Goal: Task Accomplishment & Management: Use online tool/utility

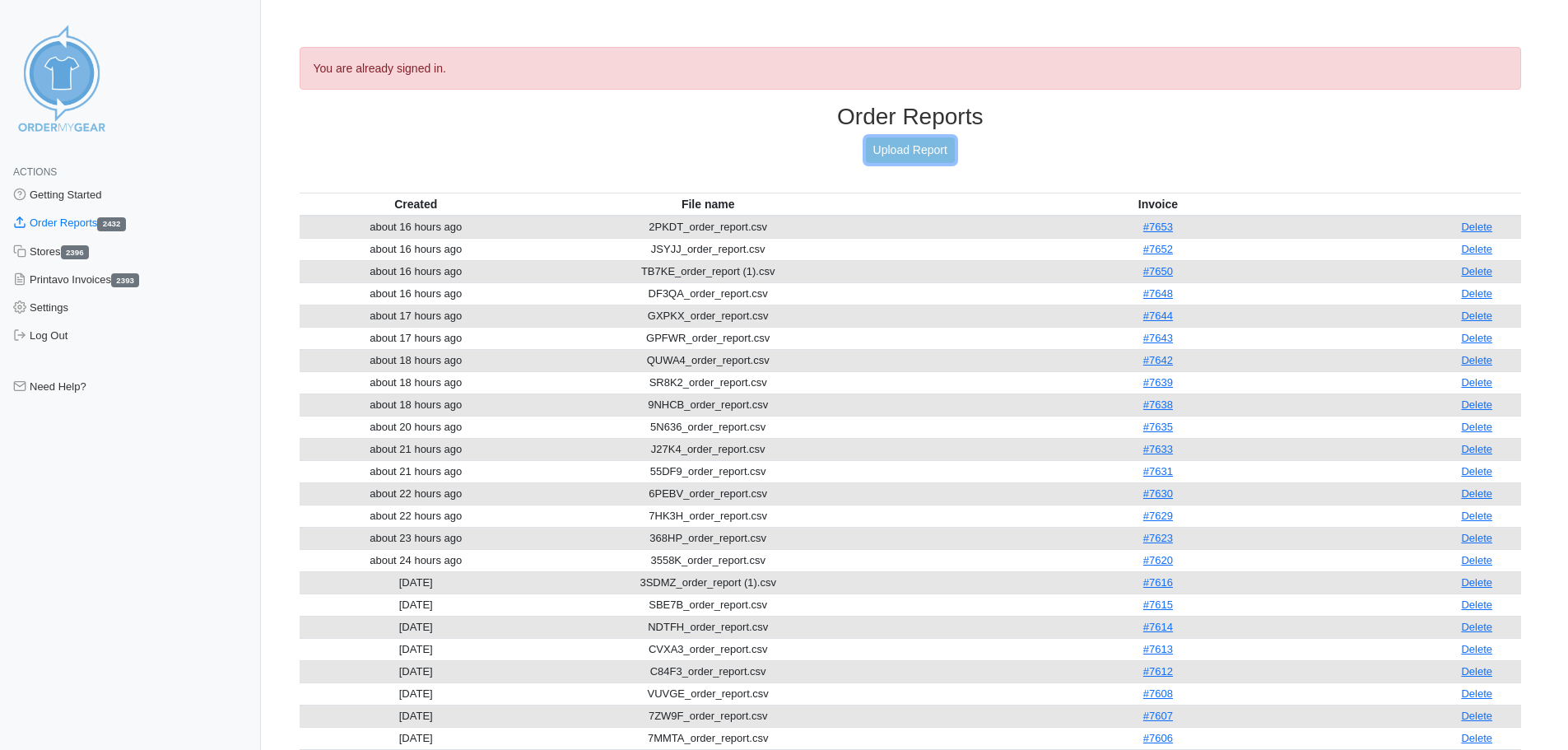
click at [932, 146] on link "Upload Report" at bounding box center [910, 150] width 89 height 26
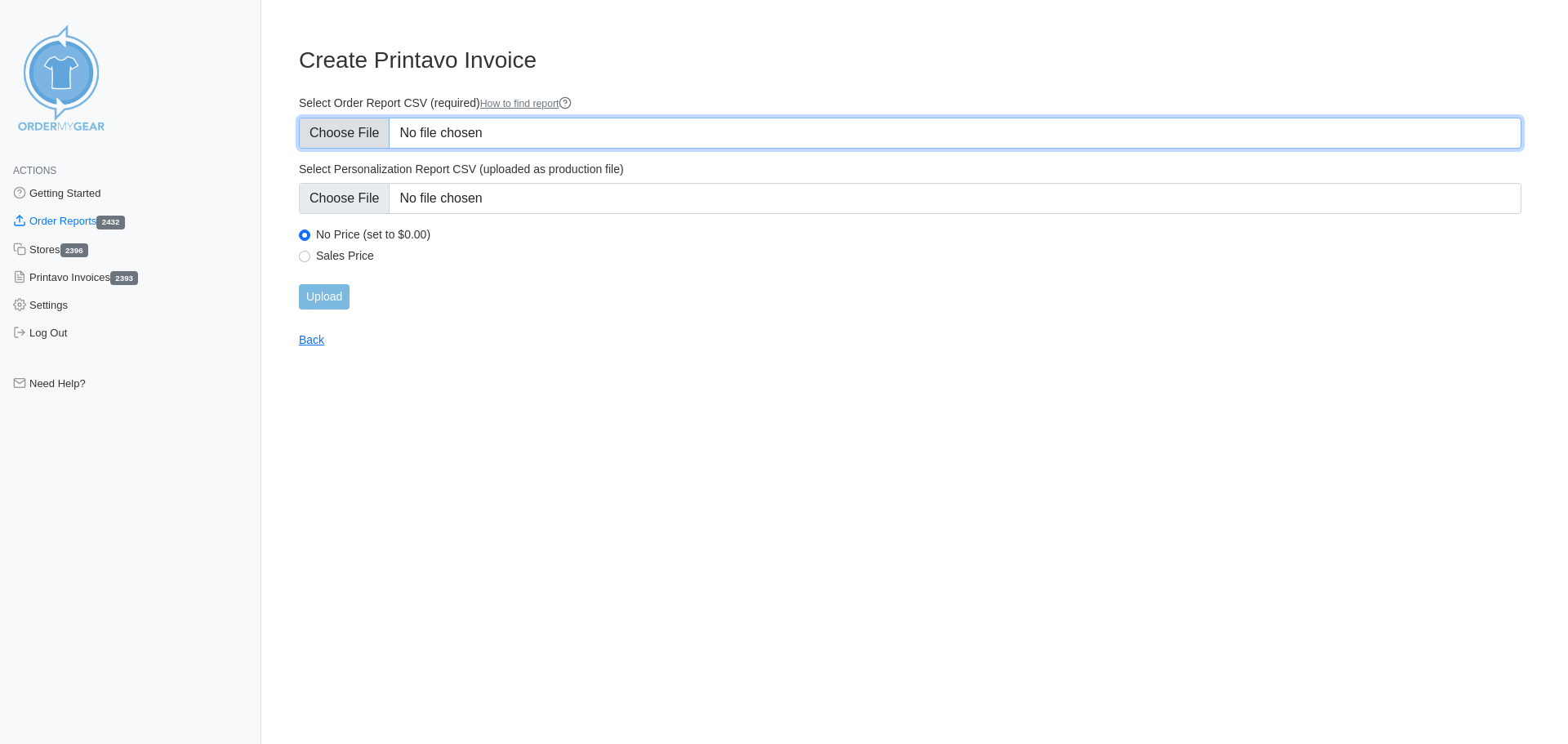
click at [354, 130] on input "Select Order Report CSV (required) How to find report" at bounding box center [911, 133] width 1223 height 31
type input "C:\fakepath\EPKYK_order_report.csv"
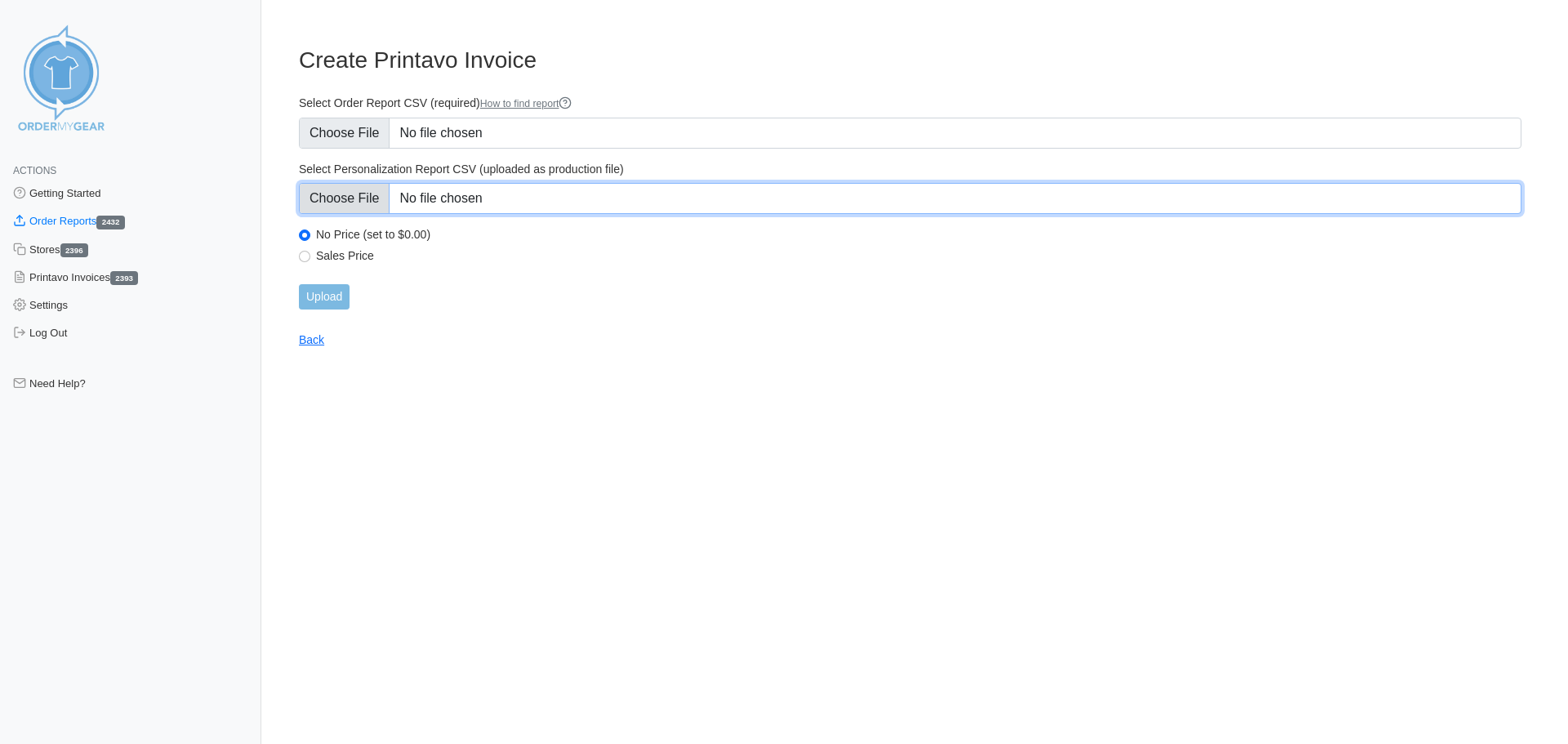
click at [363, 190] on input "Select Personalization Report CSV (uploaded as production file)" at bounding box center [911, 199] width 1223 height 31
type input "C:\fakepath\EPKYK_personalization_report.csv"
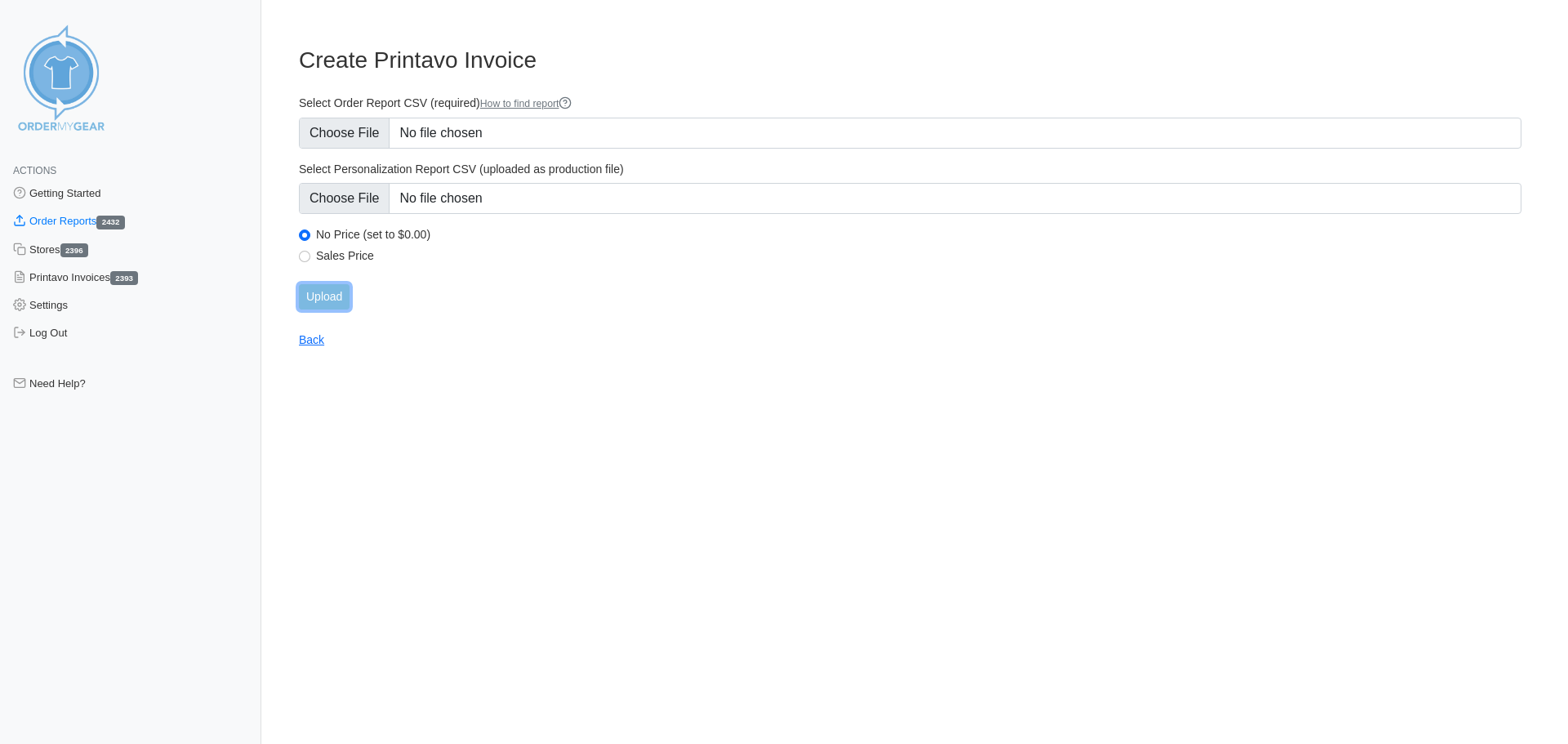
click at [336, 294] on input "Upload" at bounding box center [325, 297] width 51 height 25
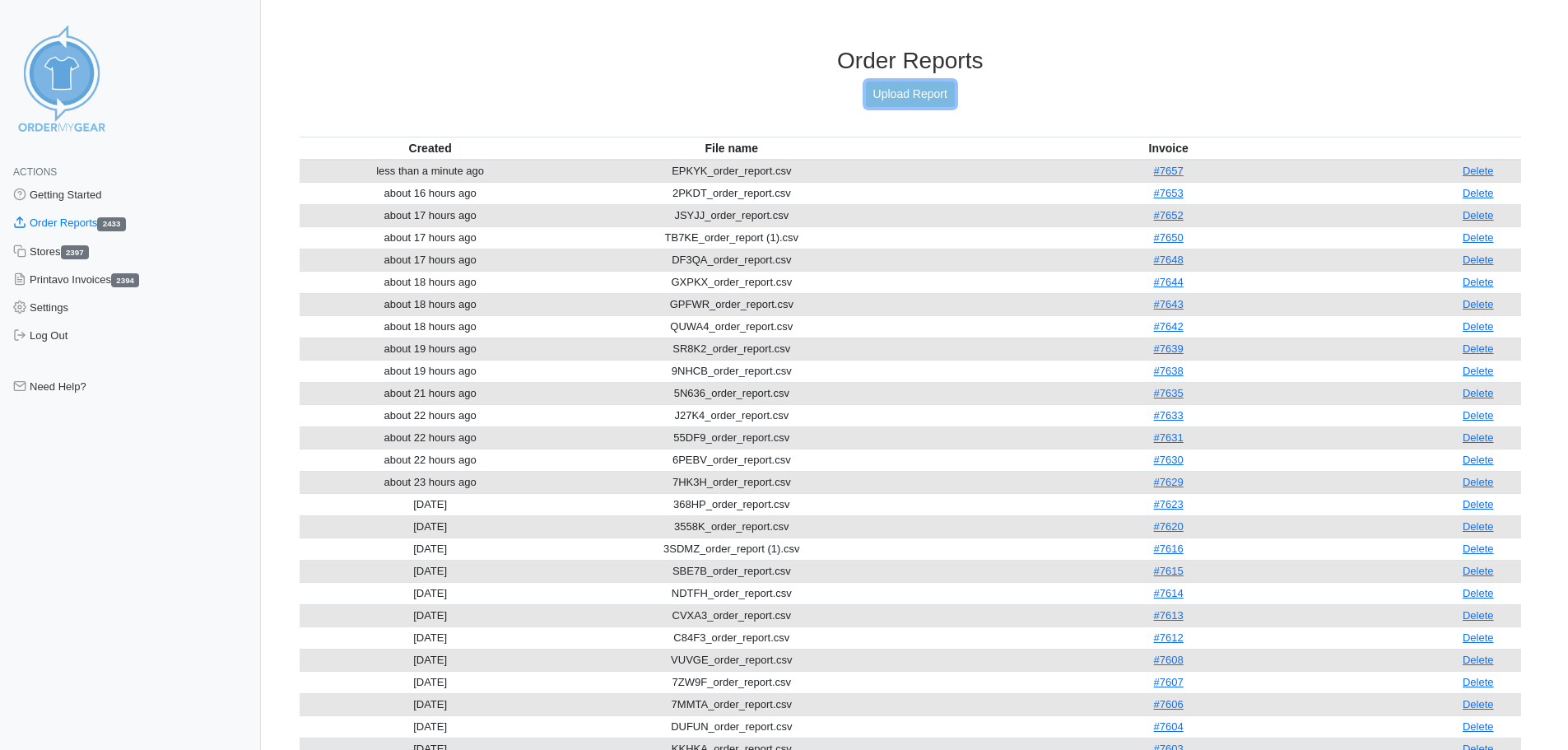
click at [902, 100] on link "Upload Report" at bounding box center [910, 94] width 89 height 26
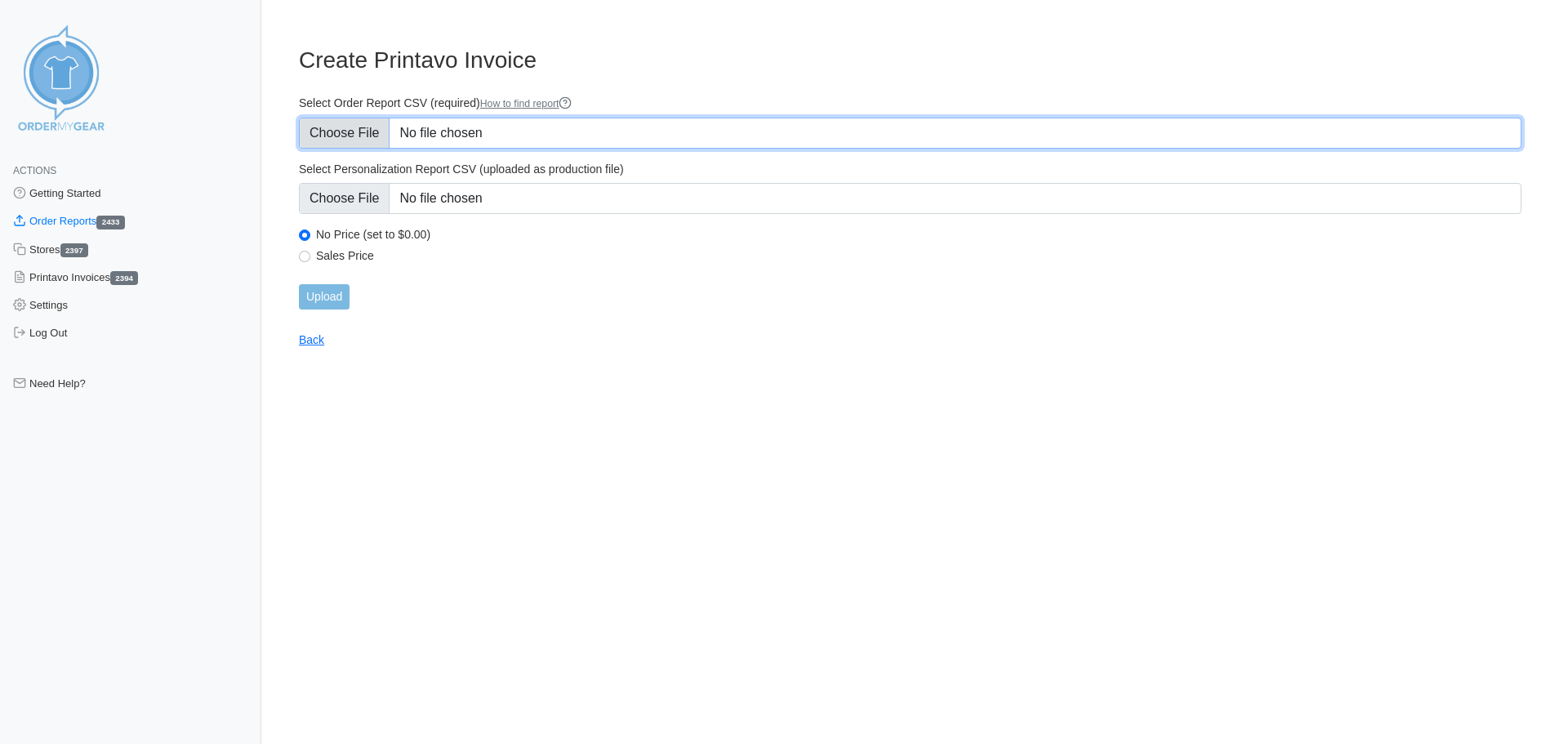
click at [345, 132] on input "Select Order Report CSV (required) How to find report" at bounding box center [911, 133] width 1223 height 31
type input "C:\fakepath\EKJ6X_order_report.csv"
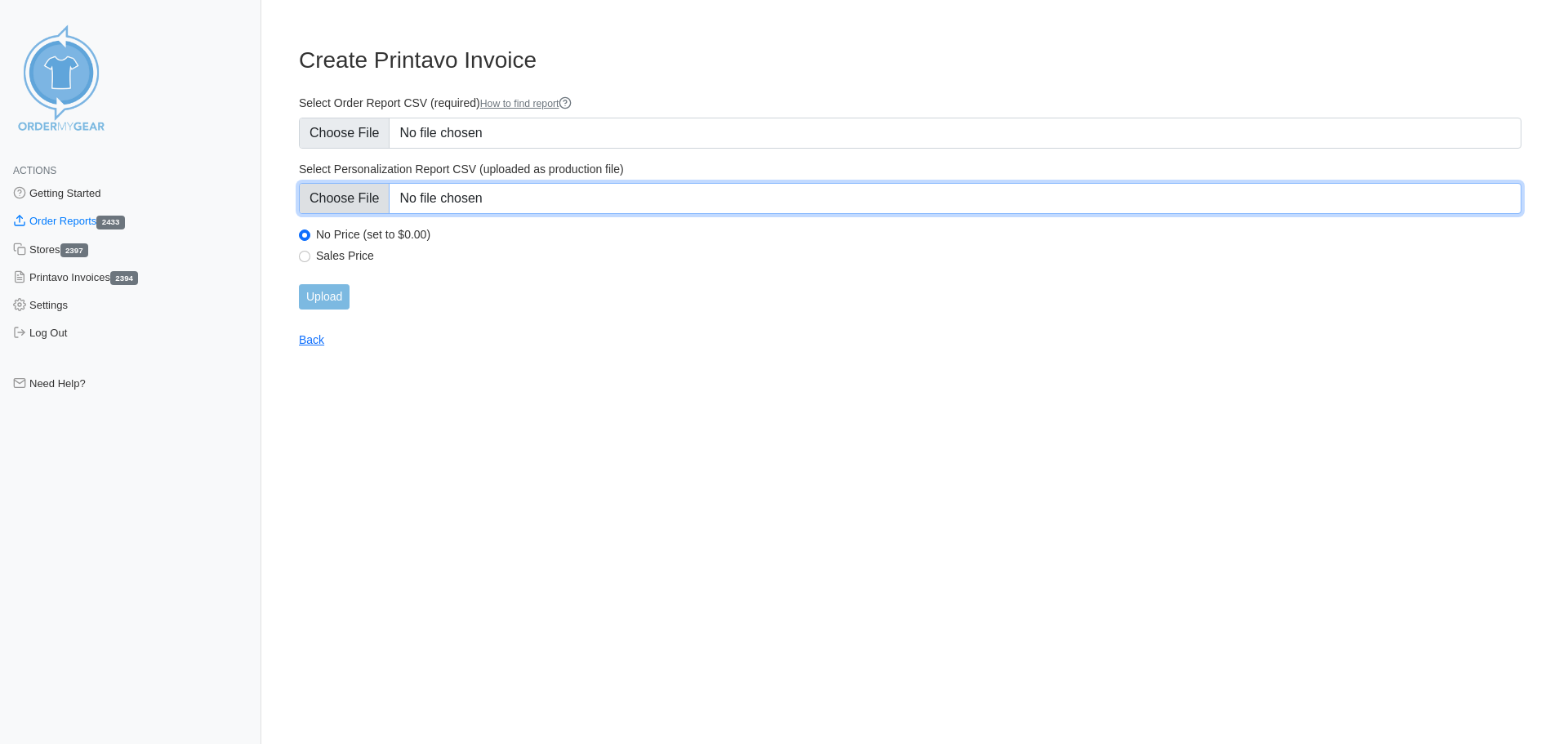
click at [337, 188] on input "Select Personalization Report CSV (uploaded as production file)" at bounding box center [911, 199] width 1223 height 31
type input "C:\fakepath\EKJ6X_personalization_report.csv"
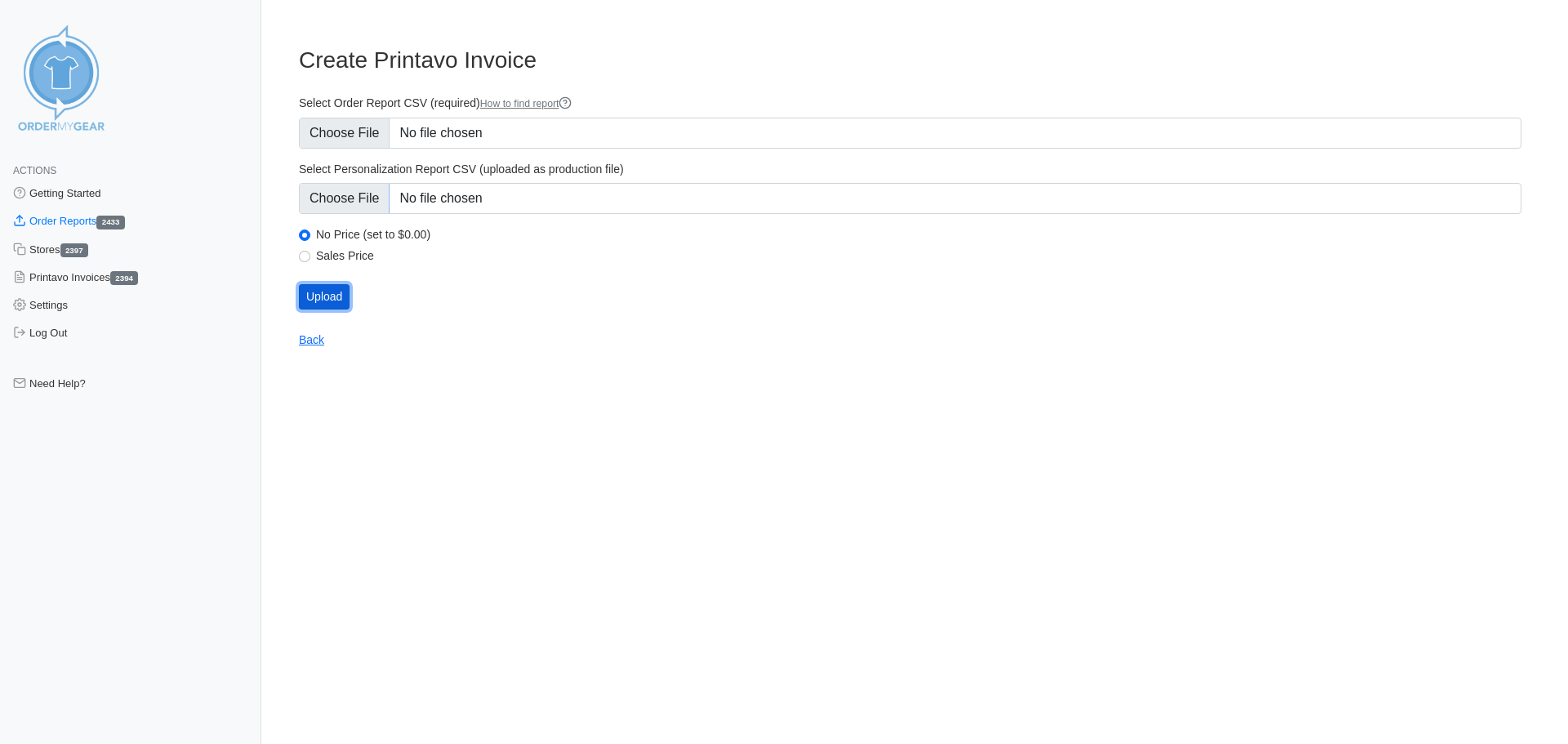
drag, startPoint x: 337, startPoint y: 300, endPoint x: 319, endPoint y: 298, distance: 18.1
click at [335, 298] on input "Upload" at bounding box center [325, 297] width 51 height 25
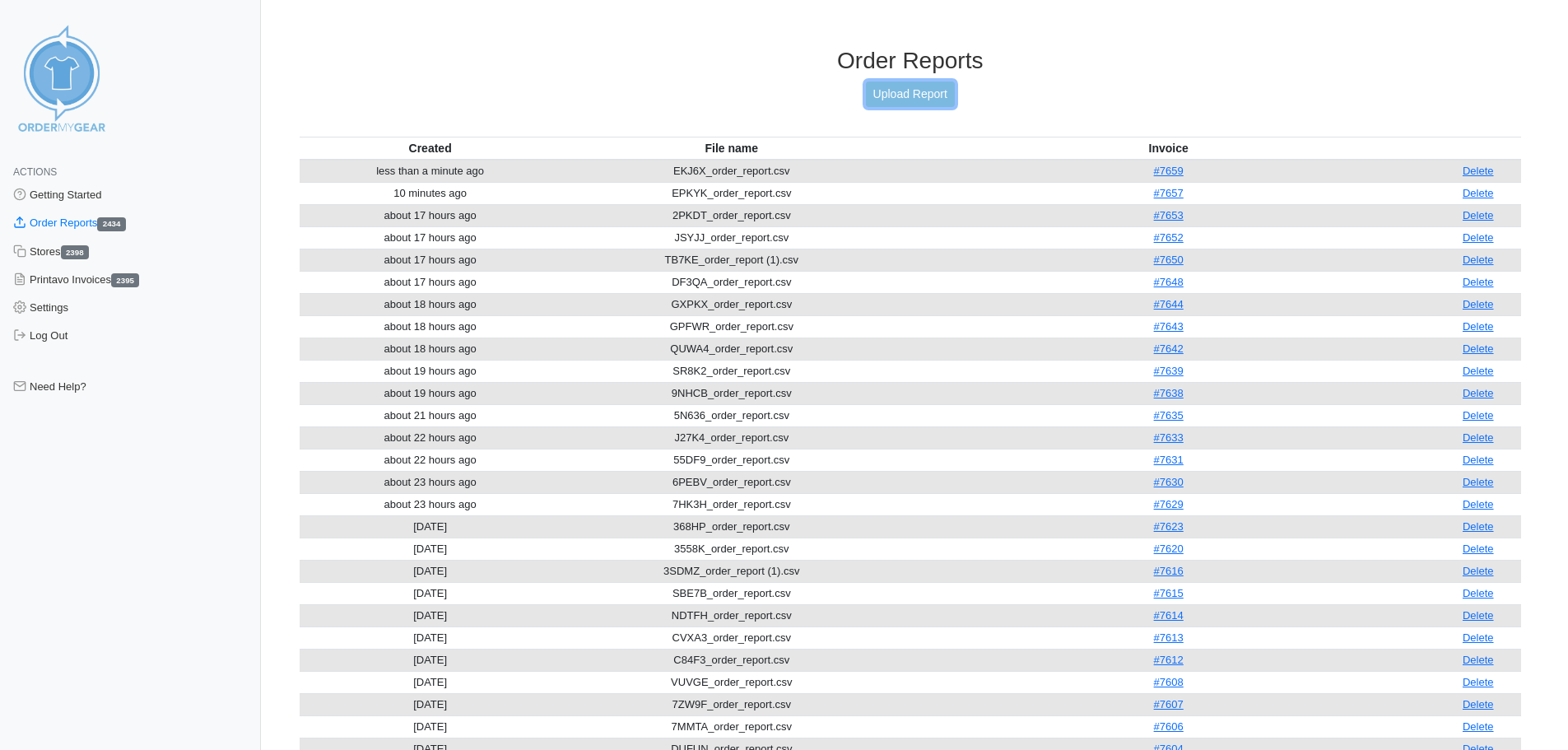
click at [916, 89] on link "Upload Report" at bounding box center [910, 94] width 89 height 26
click at [899, 92] on link "Upload Report" at bounding box center [910, 94] width 89 height 26
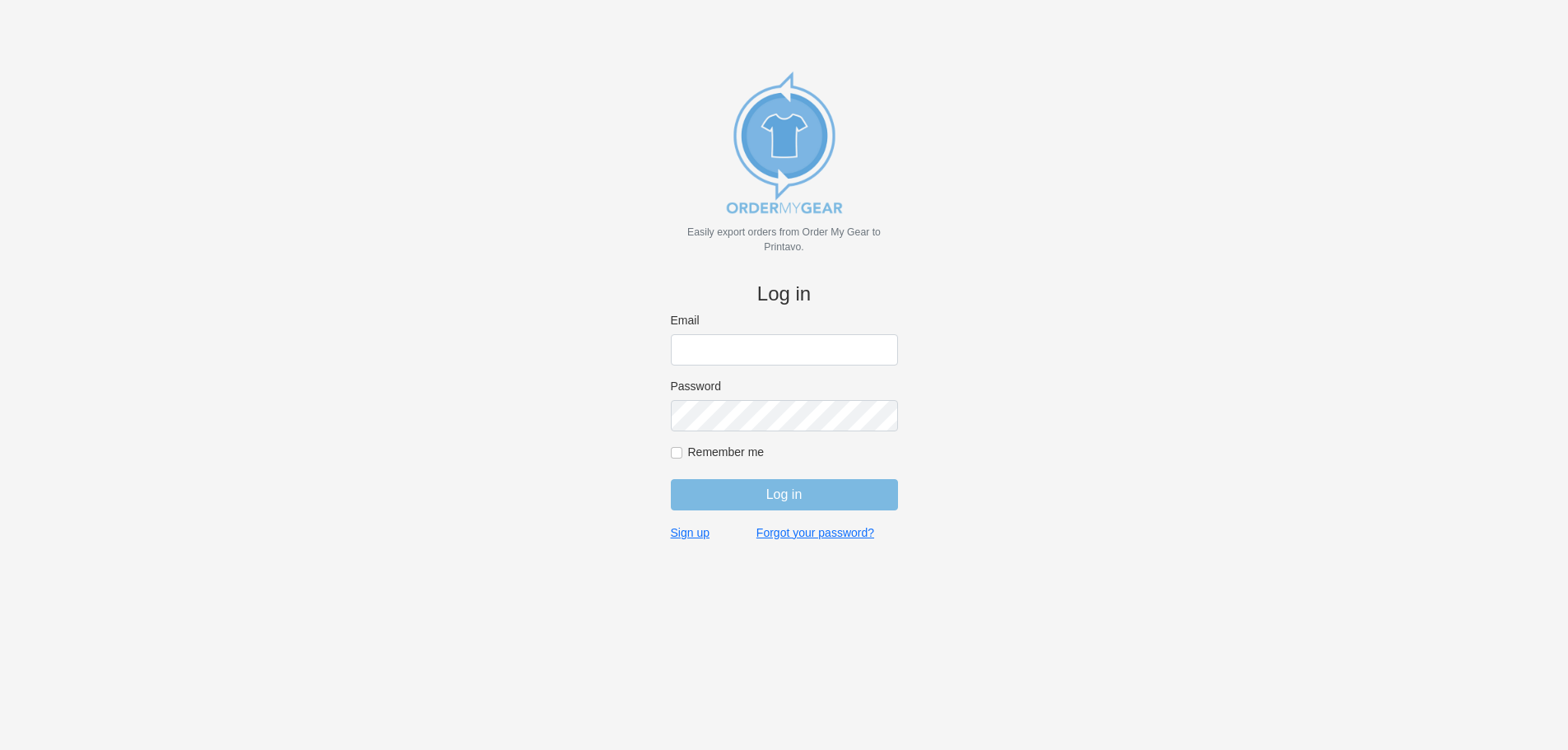
type input "[EMAIL_ADDRESS][DOMAIN_NAME]"
click at [770, 498] on input "Log in" at bounding box center [784, 495] width 227 height 31
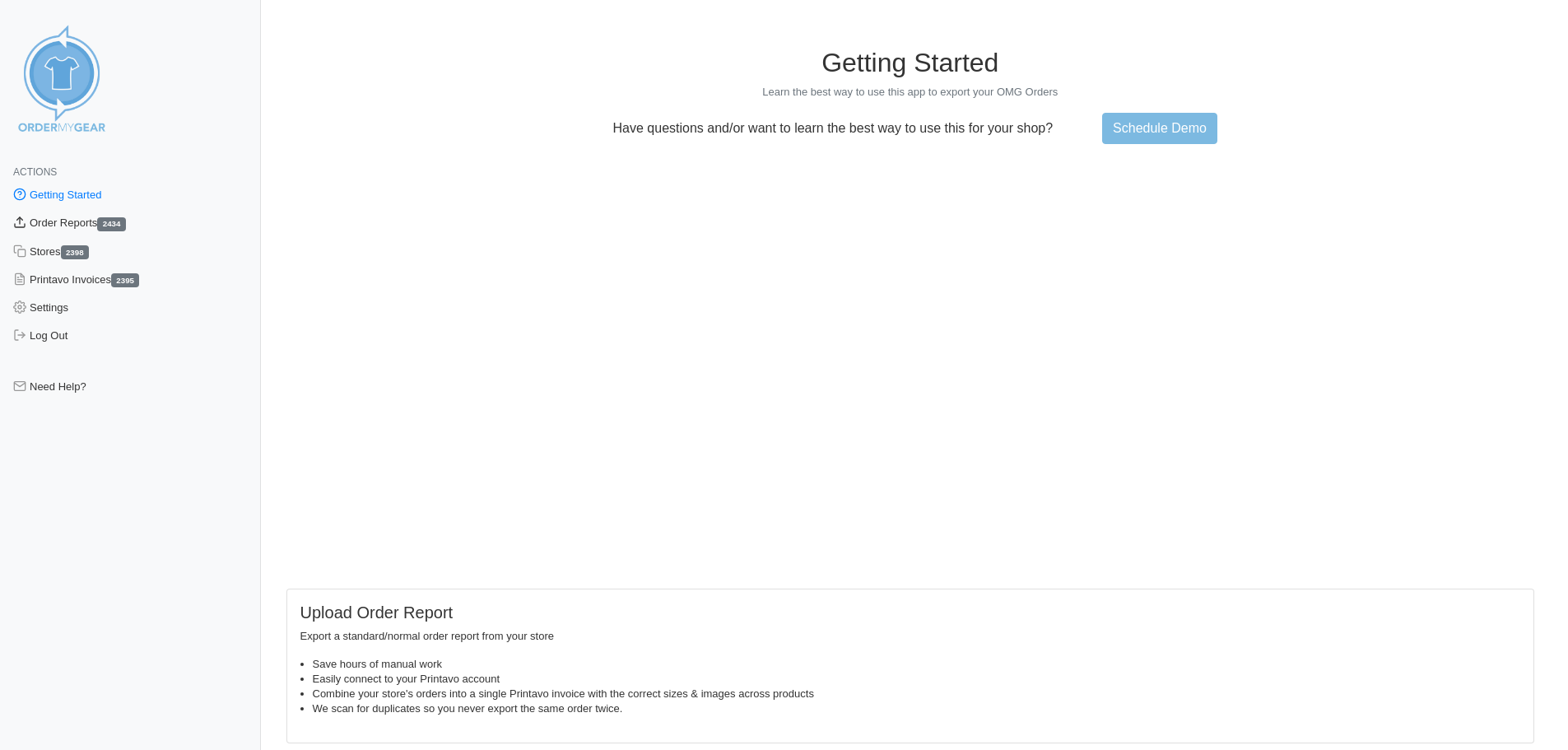
click at [74, 227] on link "Order Reports 2434" at bounding box center [130, 223] width 261 height 28
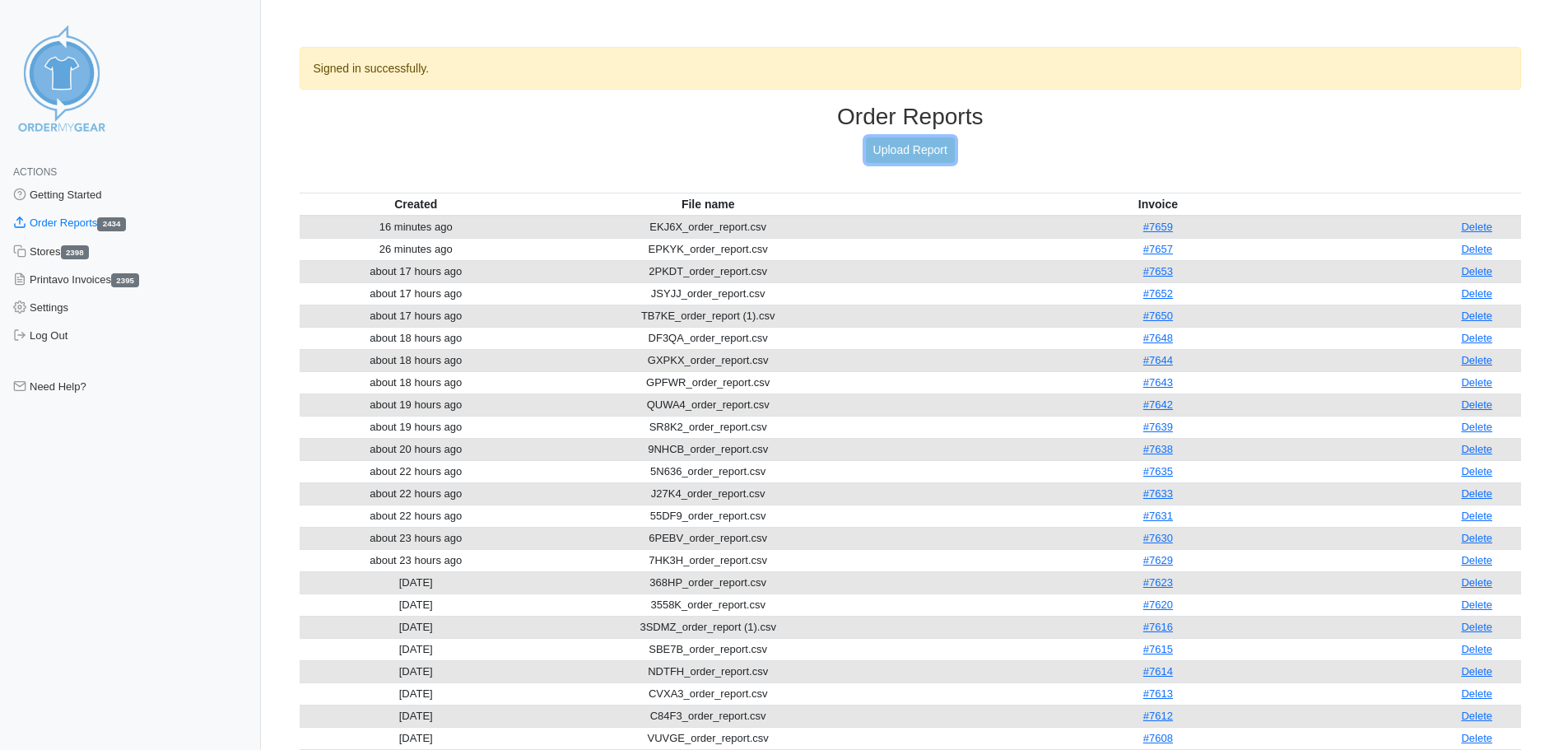
click at [911, 157] on link "Upload Report" at bounding box center [910, 150] width 89 height 26
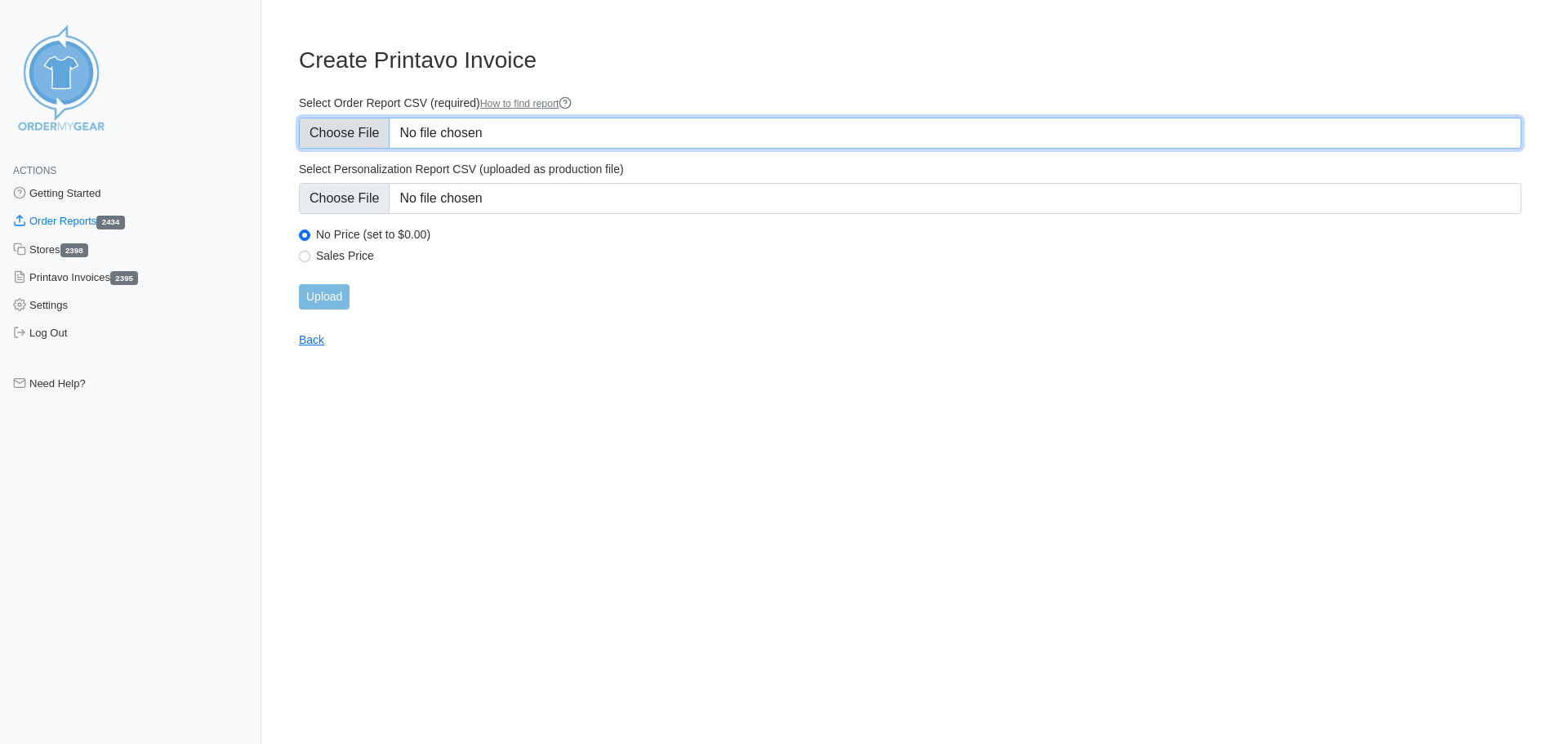
click at [330, 134] on input "Select Order Report CSV (required) How to find report" at bounding box center [911, 133] width 1223 height 31
type input "C:\fakepath\SVXXA_order_report (1).csv"
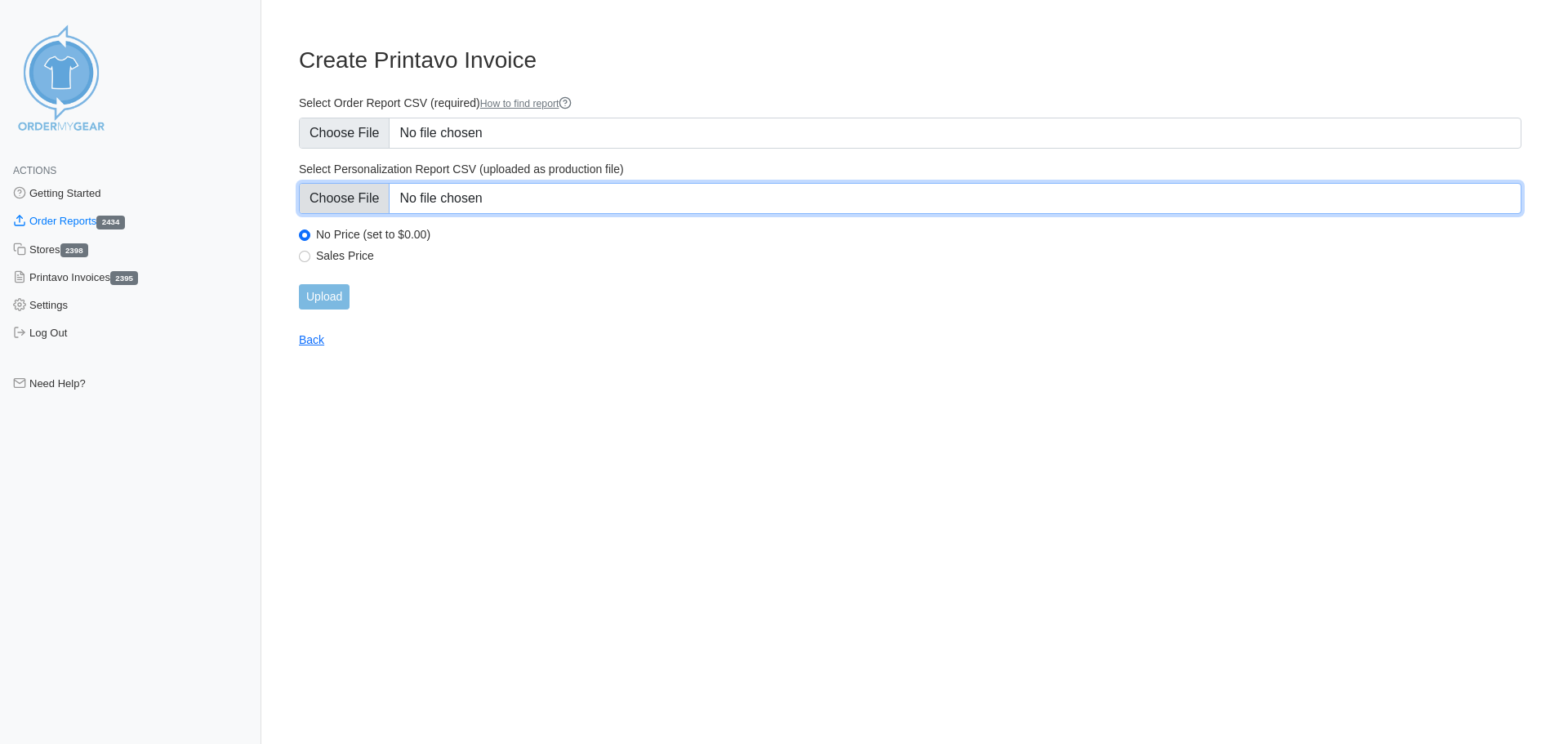
click at [353, 199] on input "Select Personalization Report CSV (uploaded as production file)" at bounding box center [911, 199] width 1223 height 31
type input "C:\fakepath\SVXXA_personalization_report.csv"
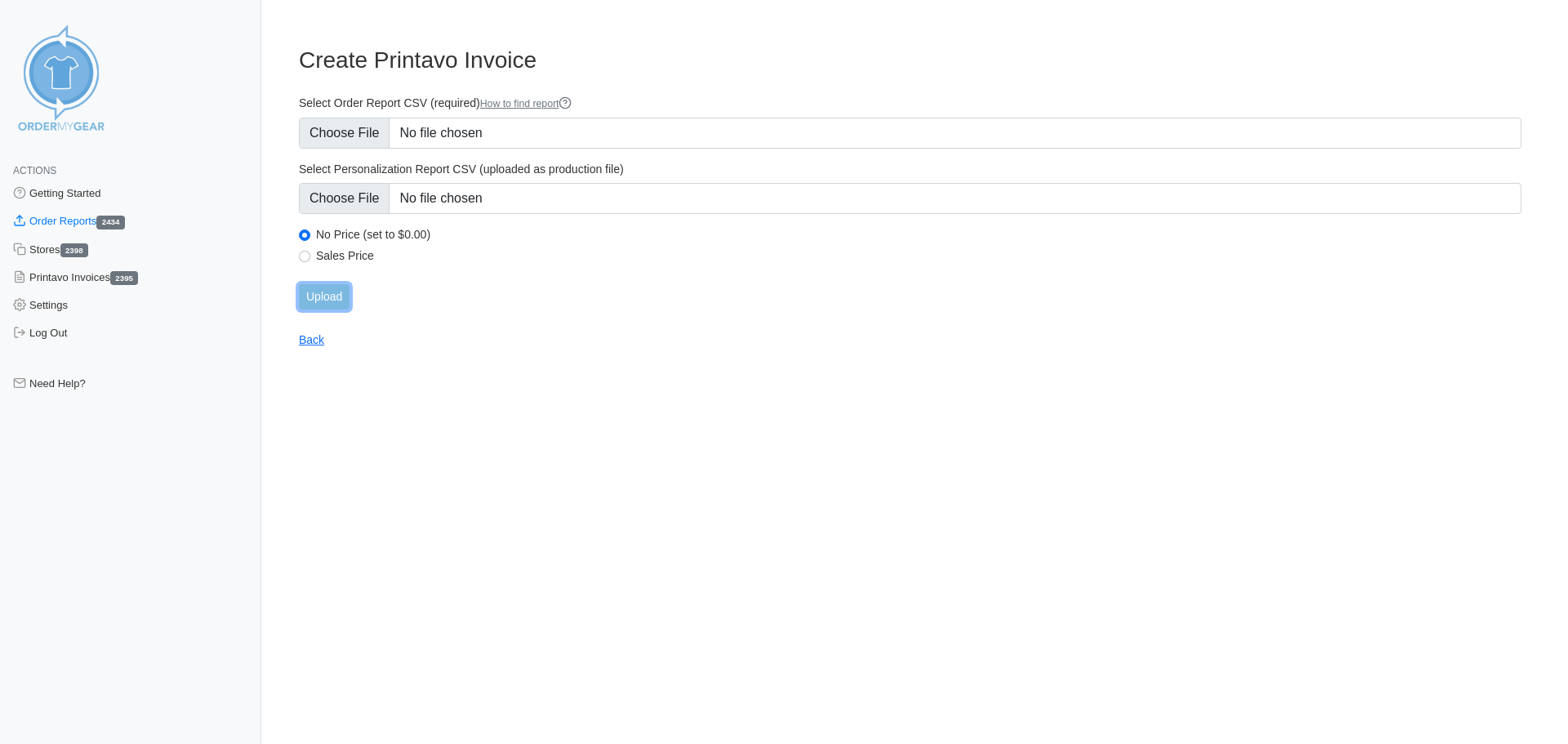
click at [325, 297] on input "Upload" at bounding box center [325, 297] width 51 height 25
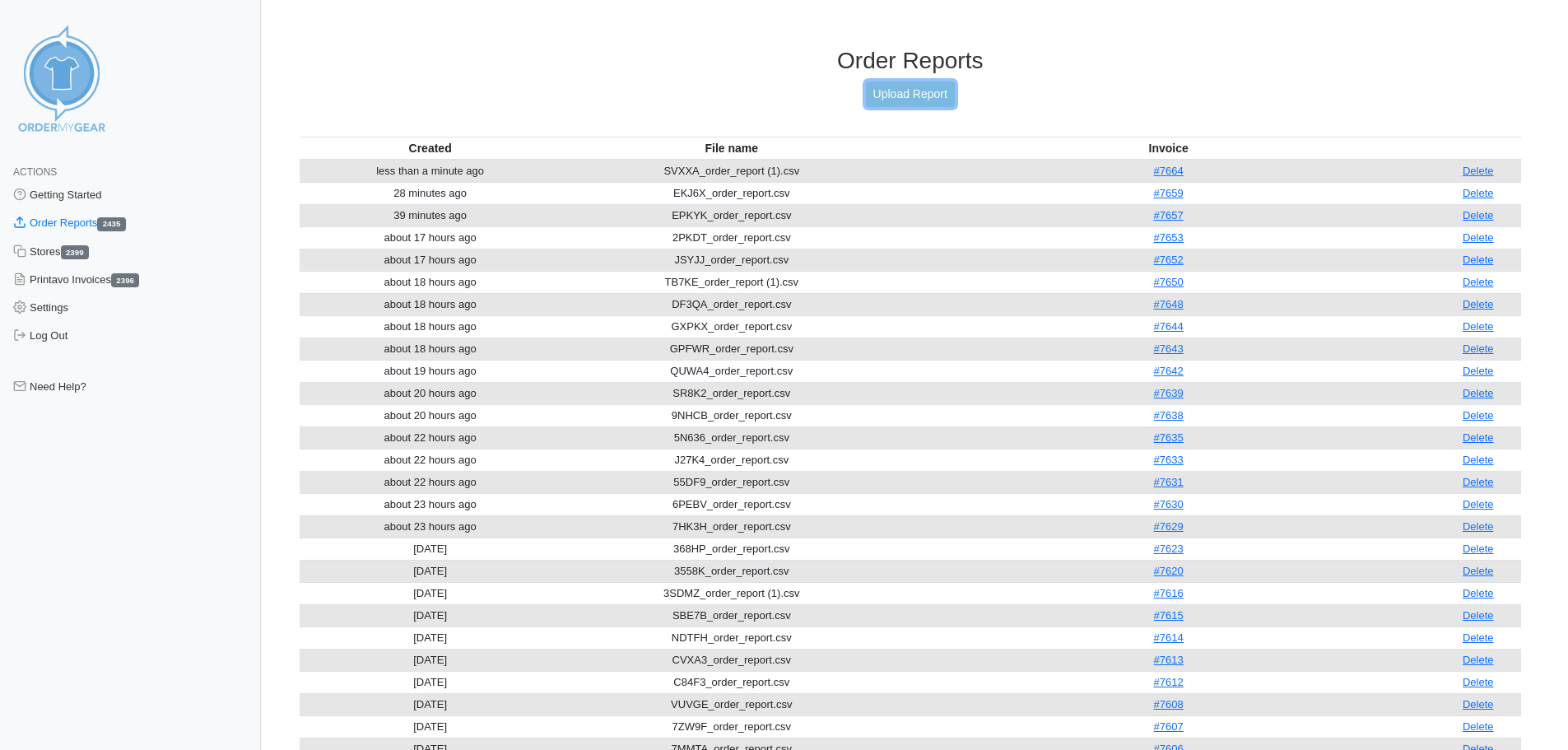
click at [918, 91] on link "Upload Report" at bounding box center [910, 94] width 89 height 26
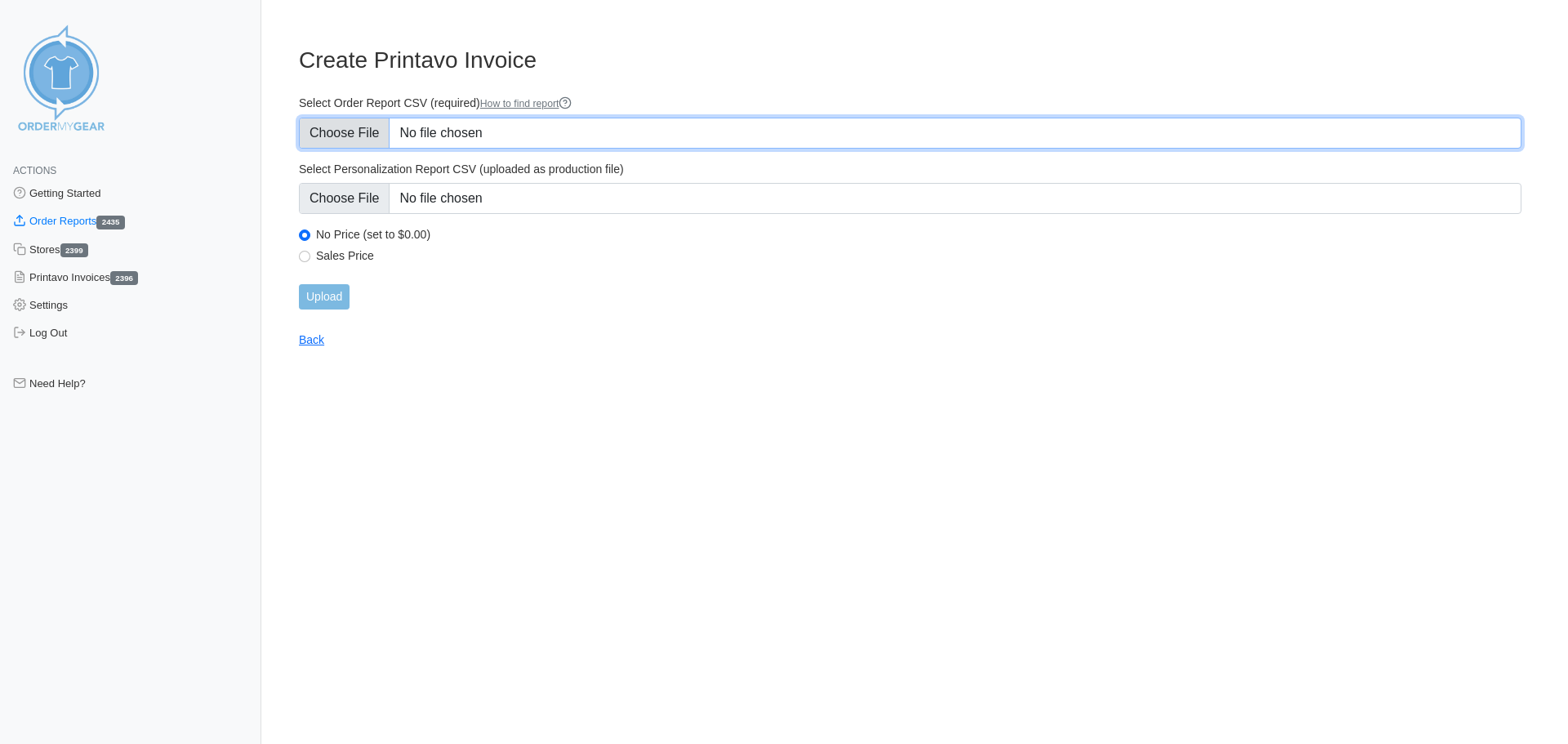
click at [359, 132] on input "Select Order Report CSV (required) How to find report" at bounding box center [911, 133] width 1223 height 31
type input "C:\fakepath\2PKDT_order_report (1).csv"
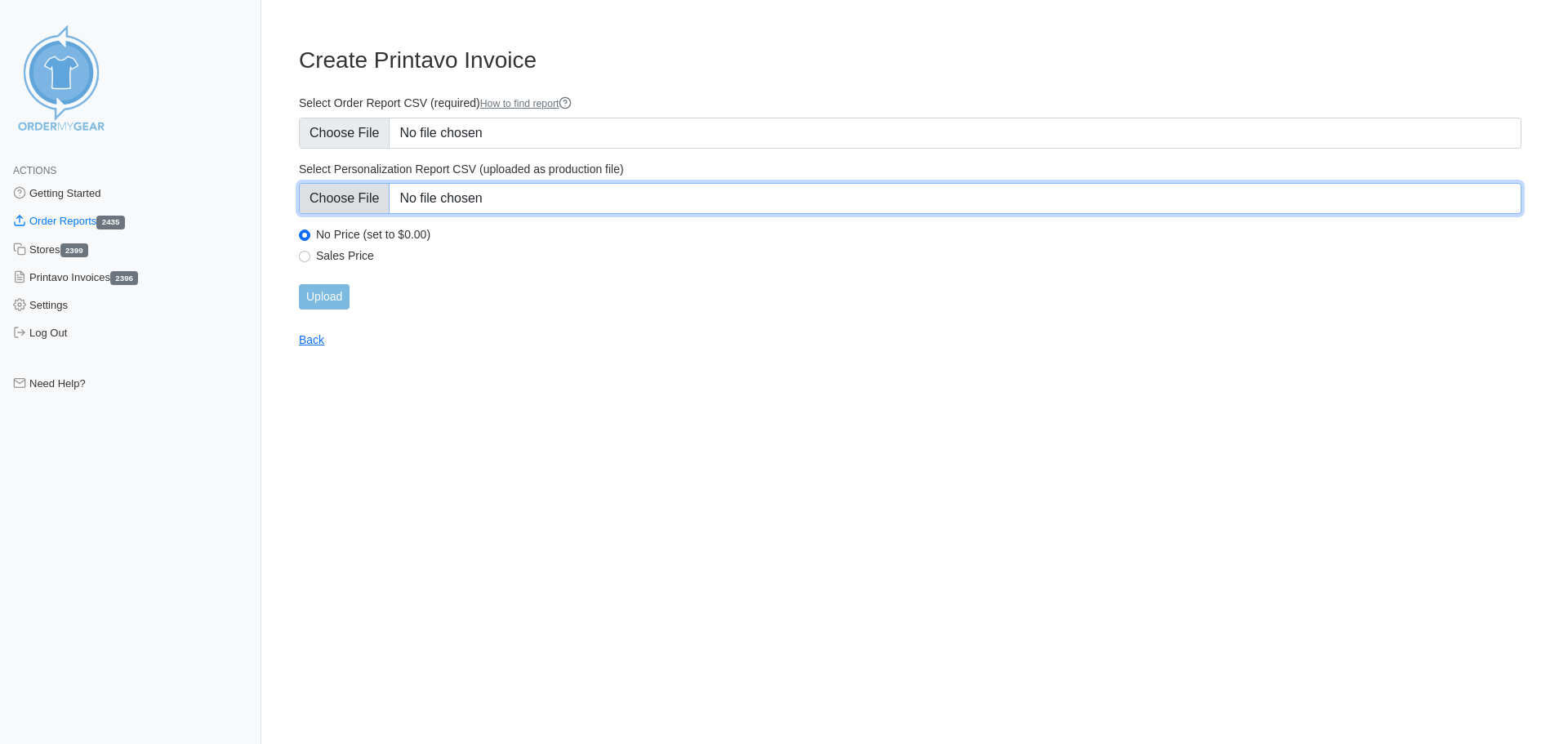
click at [343, 191] on input "Select Personalization Report CSV (uploaded as production file)" at bounding box center [911, 199] width 1223 height 31
type input "C:\fakepath\2PKDT_personalization_report (1).csv"
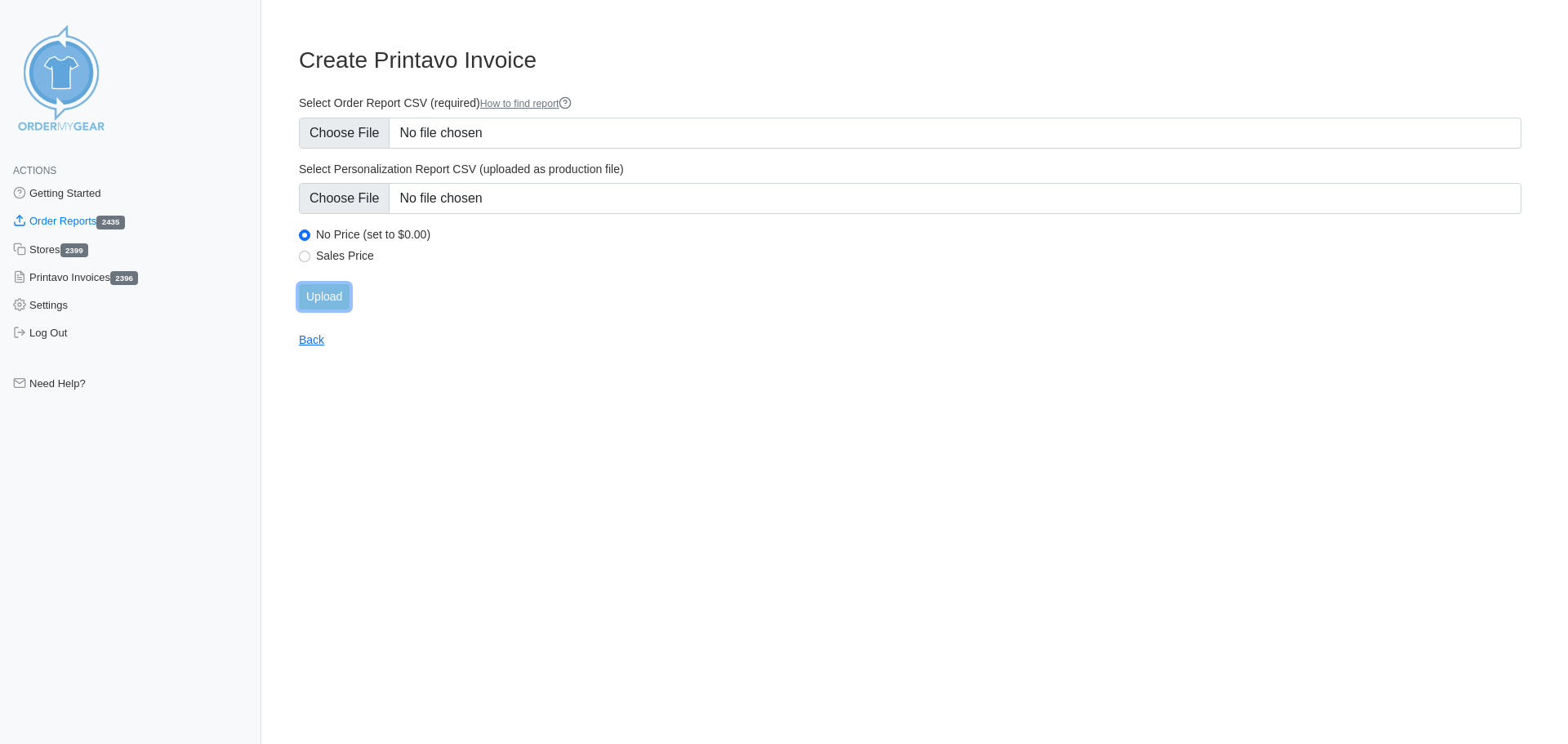
click at [336, 300] on input "Upload" at bounding box center [325, 297] width 51 height 25
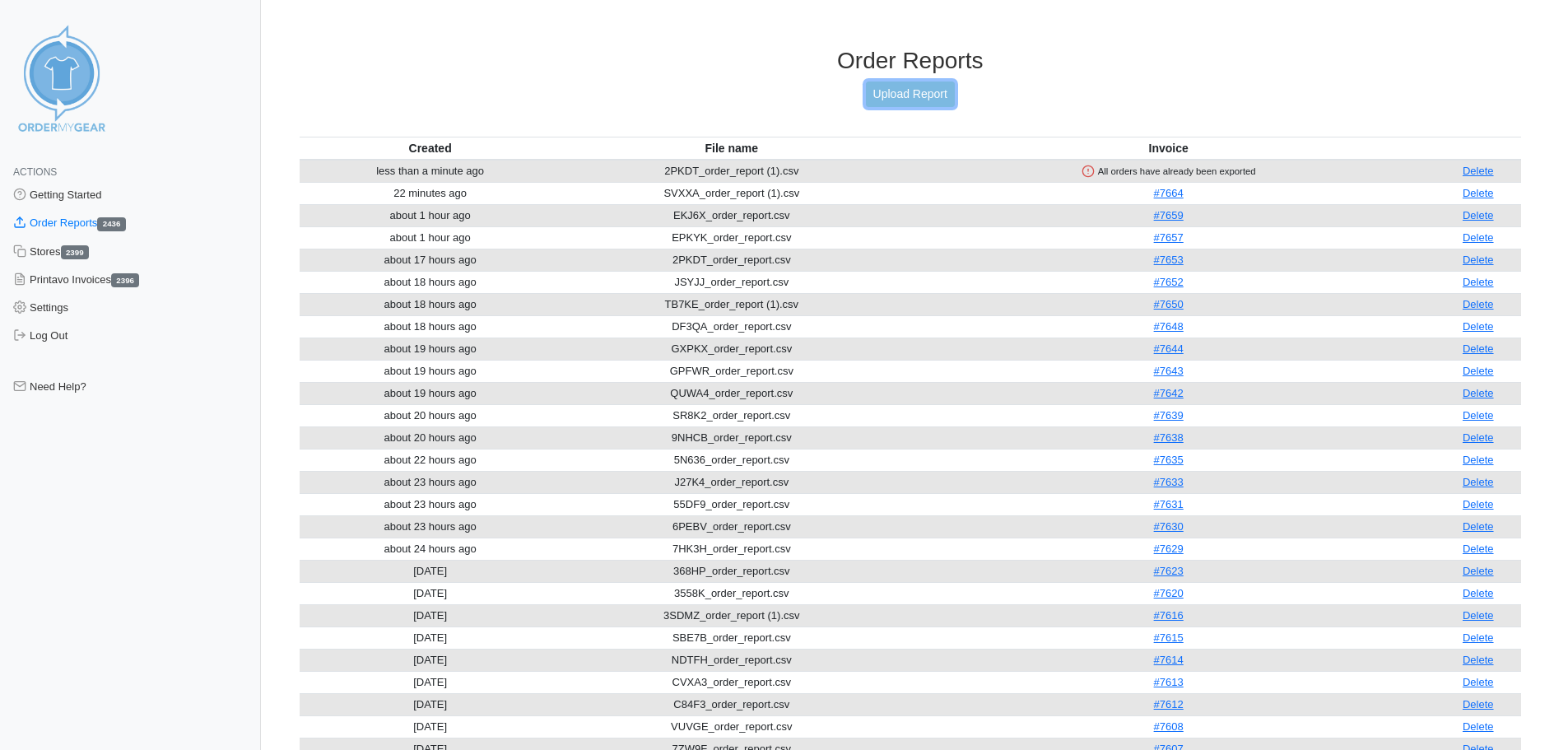
click at [922, 98] on link "Upload Report" at bounding box center [910, 94] width 89 height 26
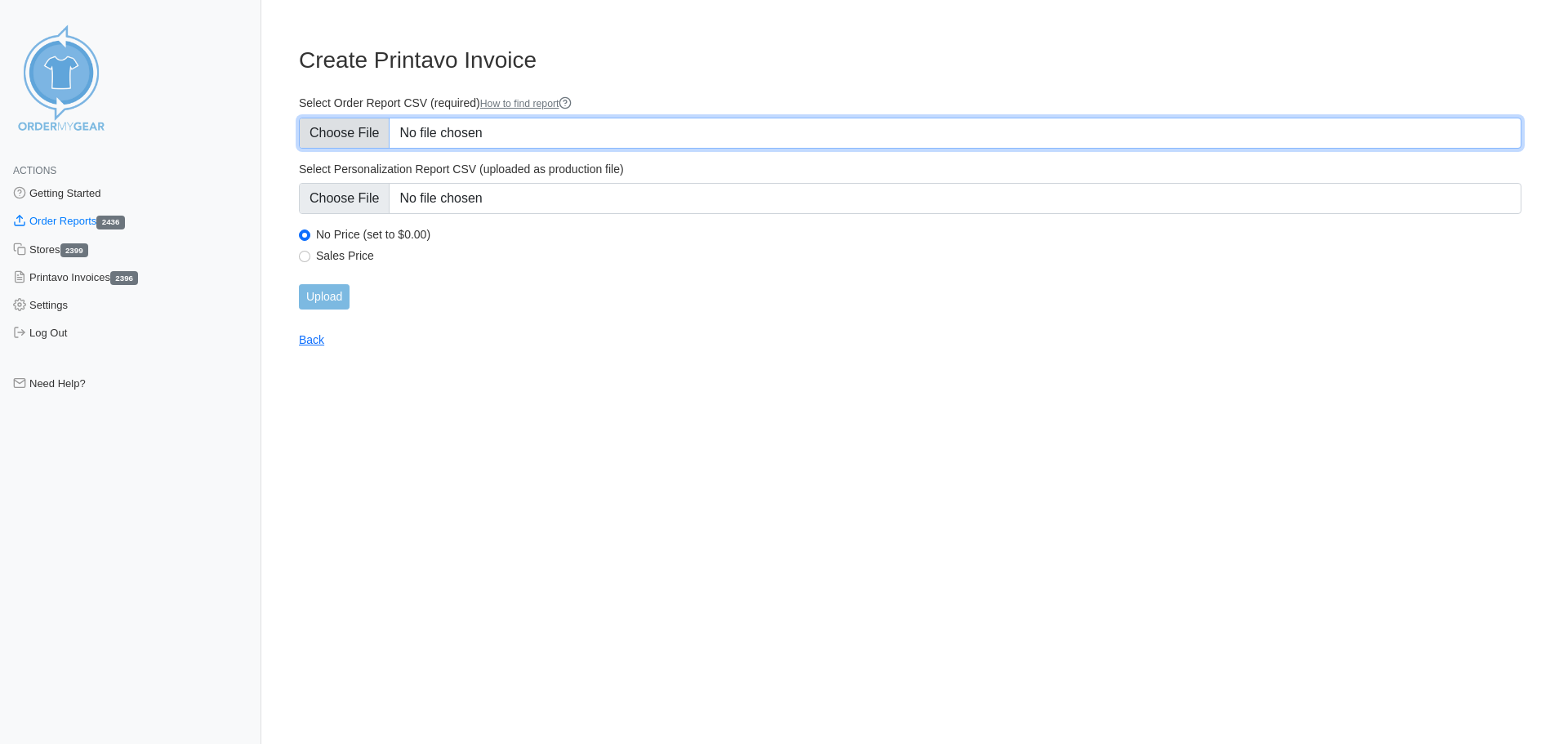
click at [350, 135] on input "Select Order Report CSV (required) How to find report" at bounding box center [911, 133] width 1223 height 31
type input "C:\fakepath\MGNV3_order_report.csv"
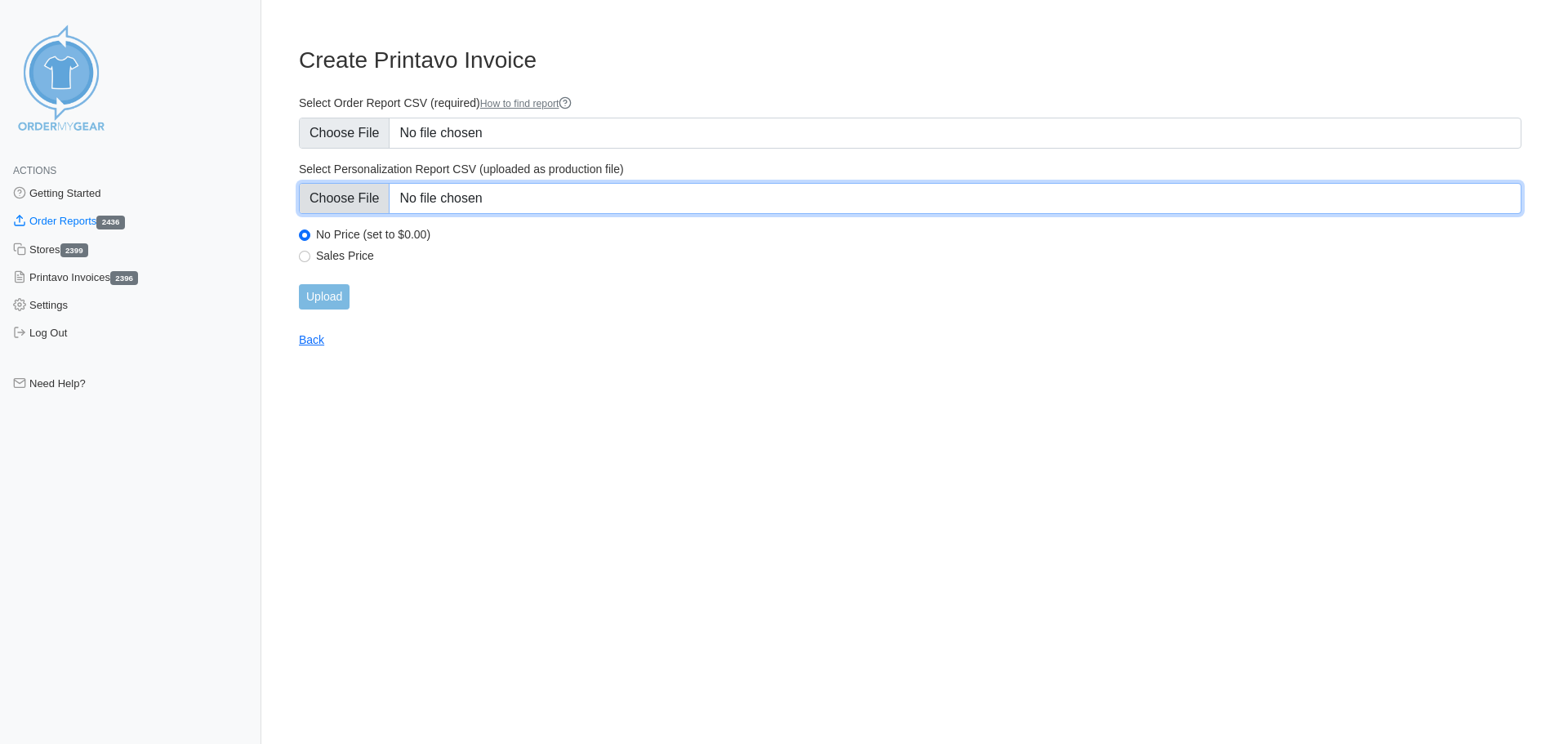
click at [342, 190] on input "Select Personalization Report CSV (uploaded as production file)" at bounding box center [911, 199] width 1223 height 31
type input "C:\fakepath\MGNV3_personalization_report.csv"
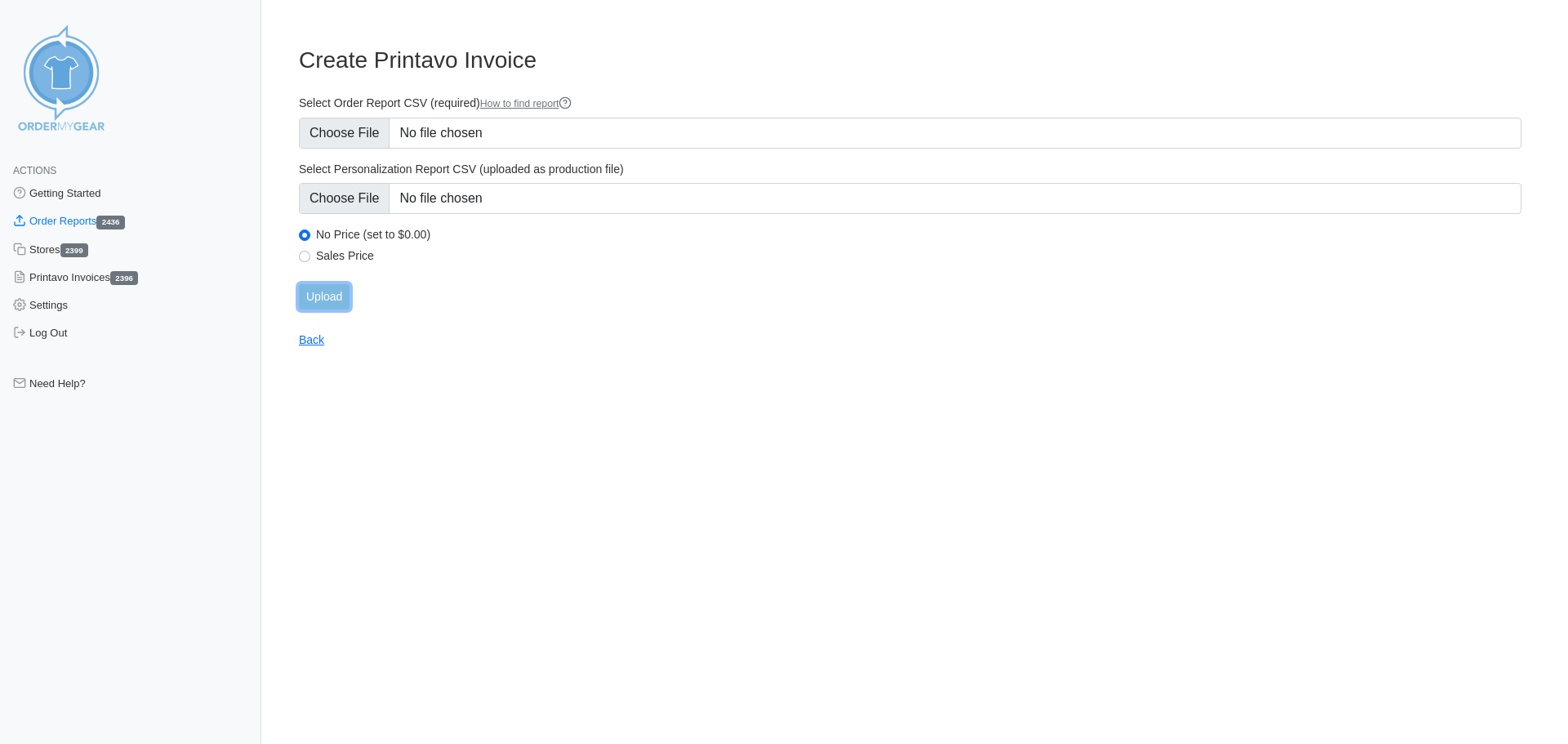
click at [331, 298] on input "Upload" at bounding box center [325, 297] width 51 height 25
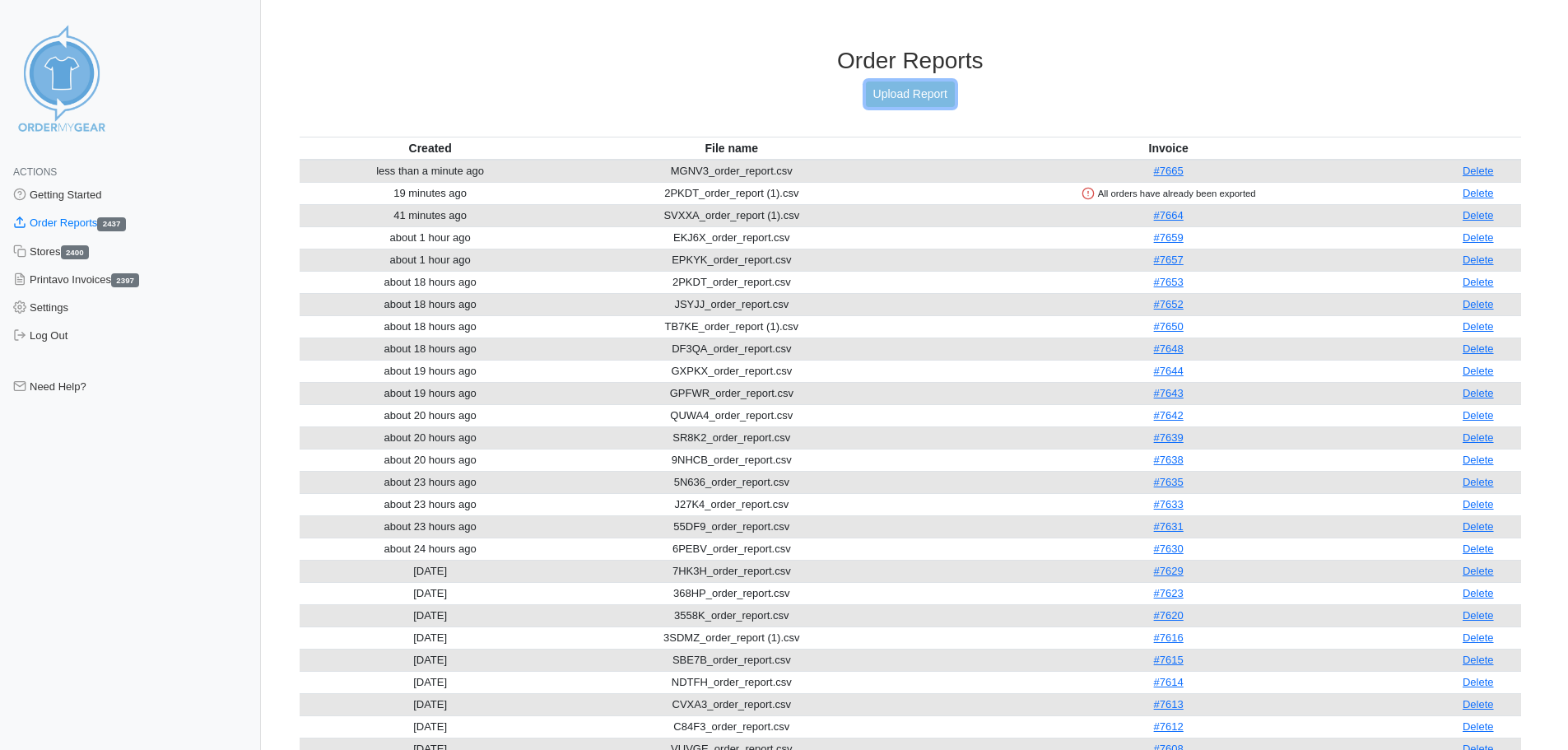
click at [914, 98] on link "Upload Report" at bounding box center [910, 94] width 89 height 26
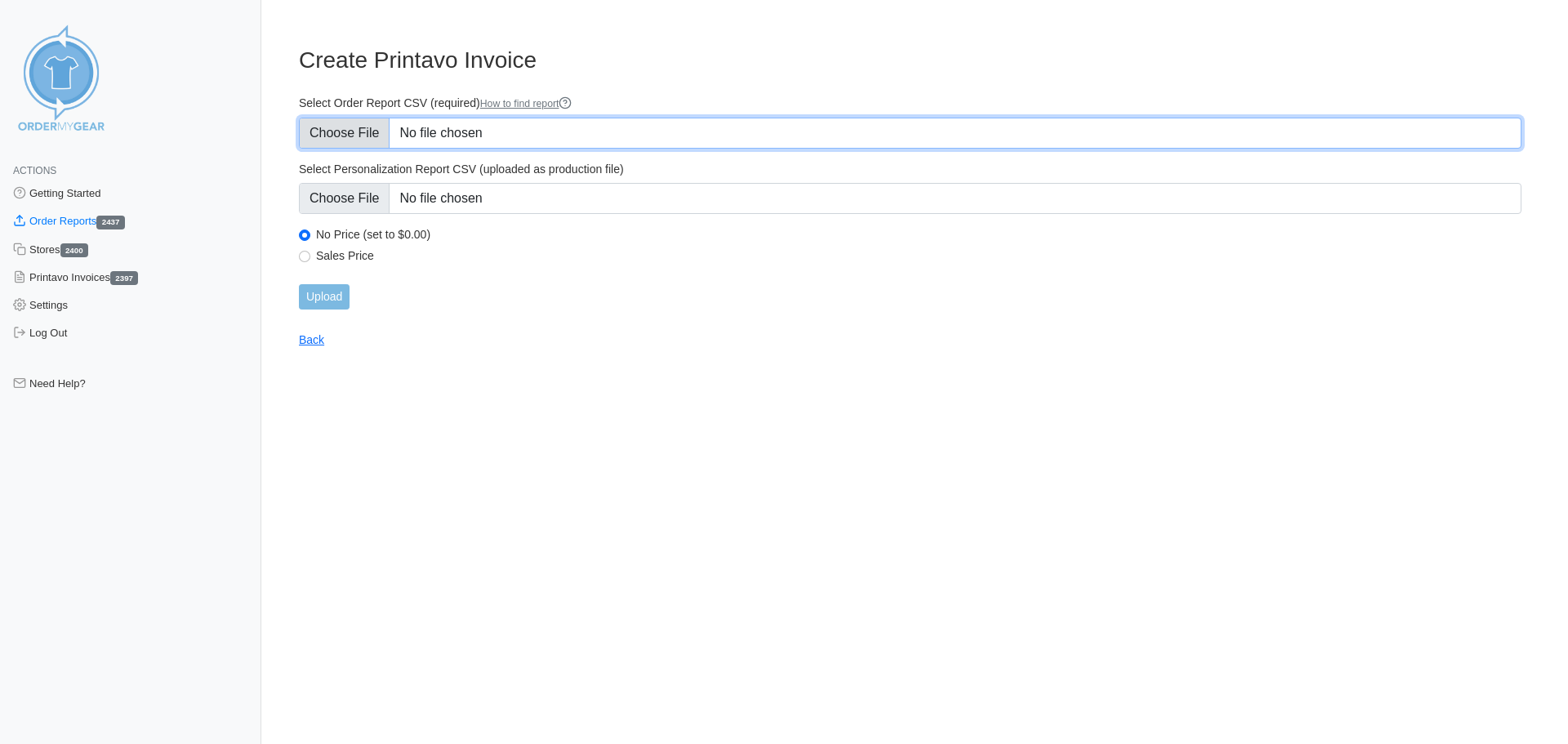
click at [372, 136] on input "Select Order Report CSV (required) How to find report" at bounding box center [911, 133] width 1223 height 31
type input "C:\fakepath\K5ZWR_order_report.csv"
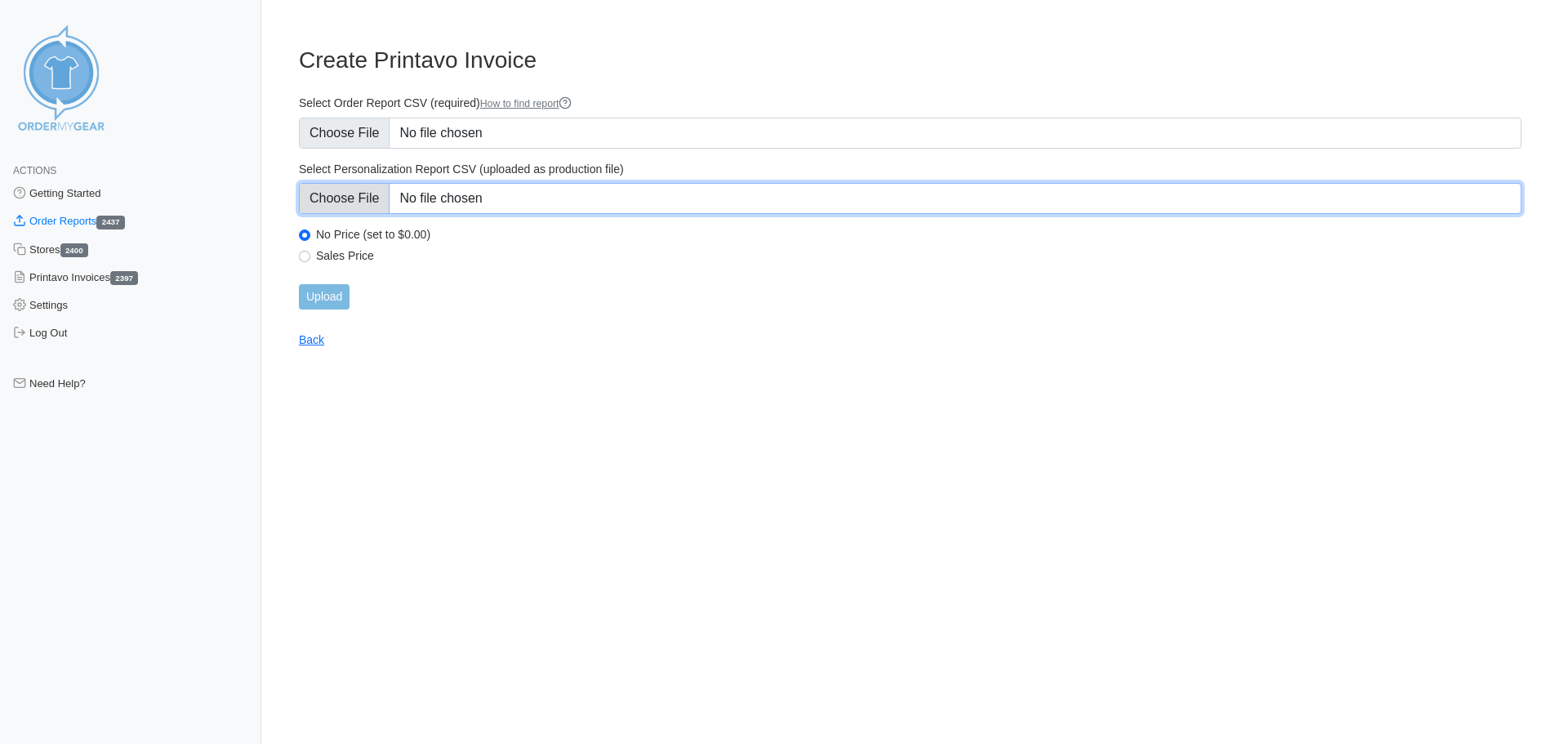
click at [375, 194] on input "Select Personalization Report CSV (uploaded as production file)" at bounding box center [911, 199] width 1223 height 31
type input "C:\fakepath\K5ZWR_personalization_report.csv"
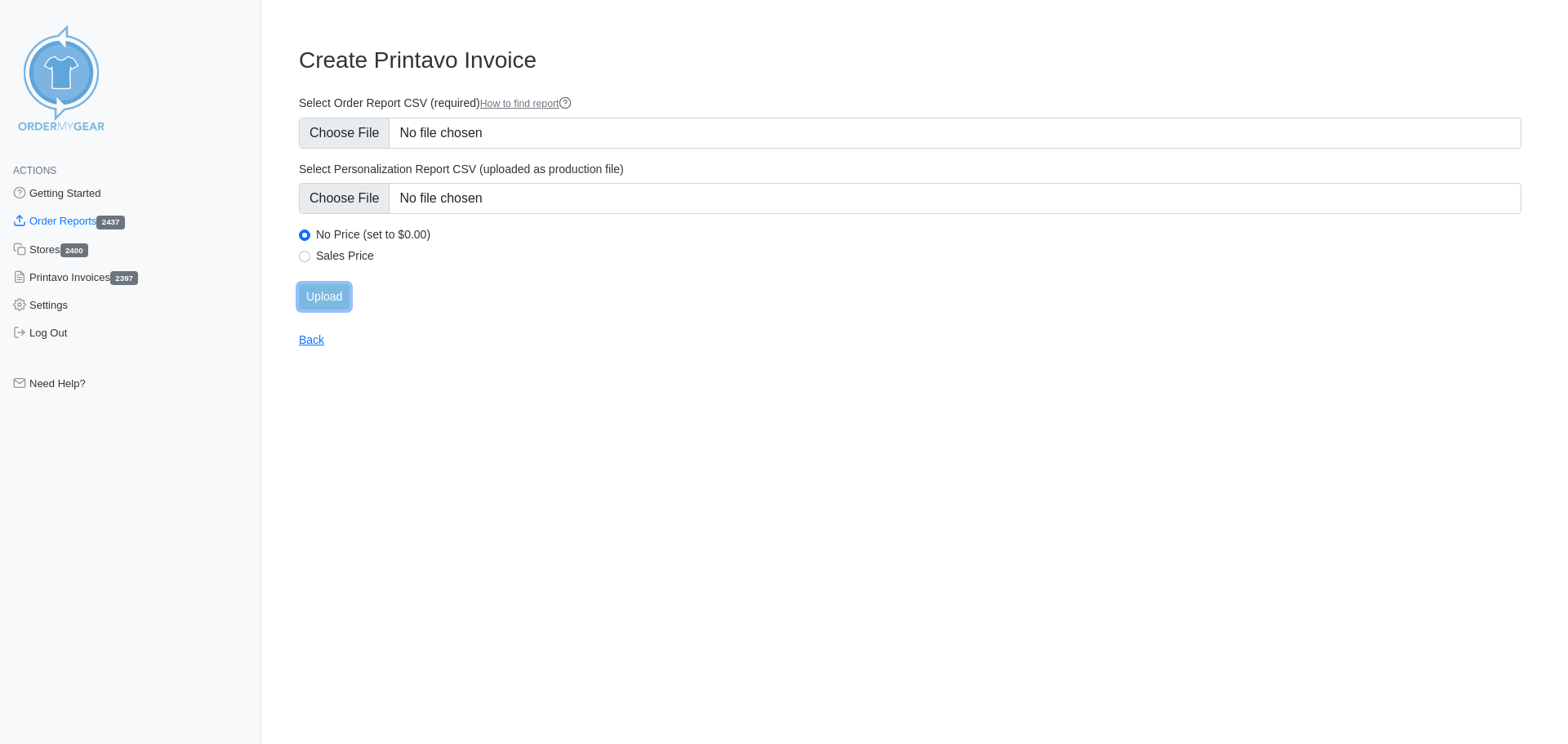
click at [328, 303] on input "Upload" at bounding box center [325, 297] width 51 height 25
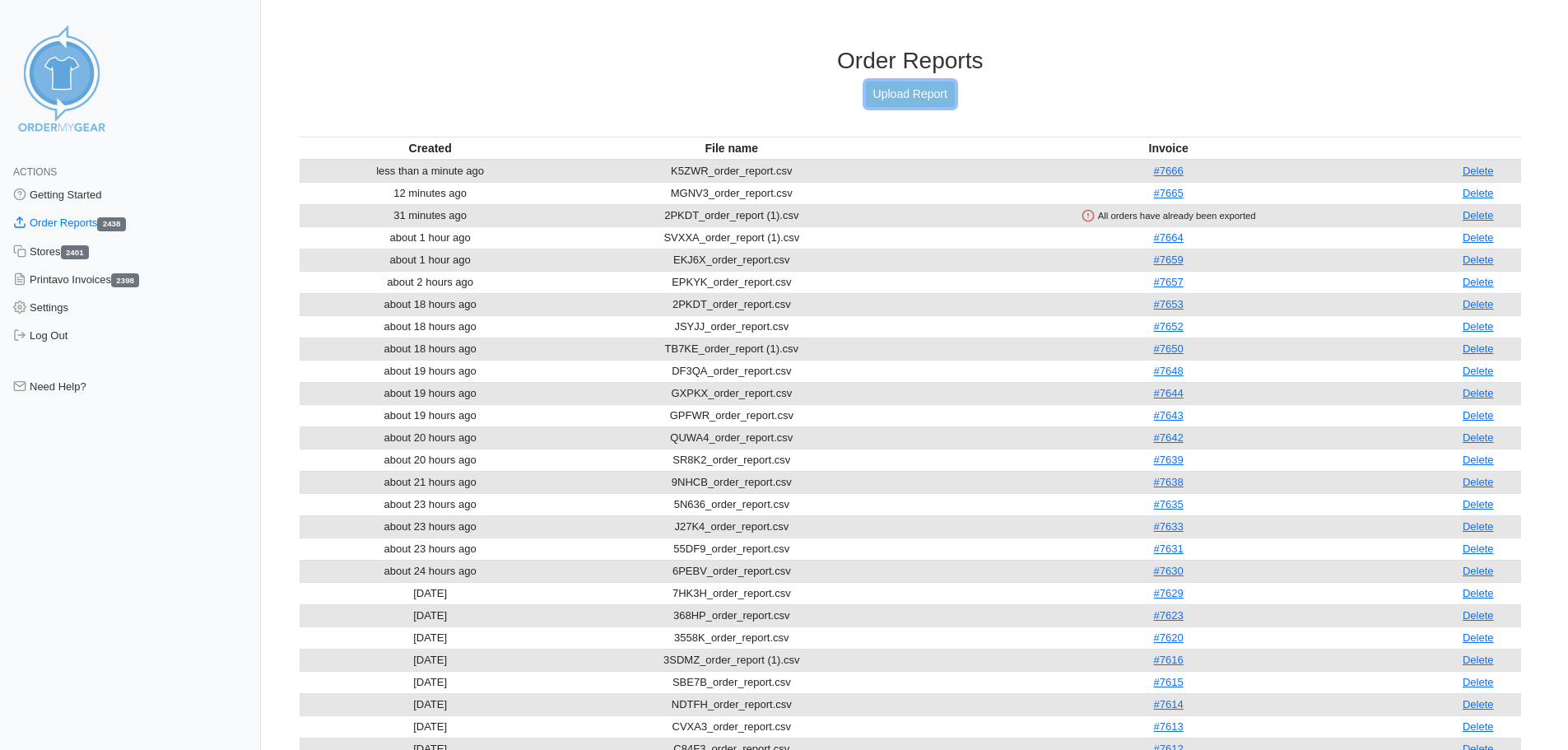
click at [899, 98] on link "Upload Report" at bounding box center [910, 94] width 89 height 26
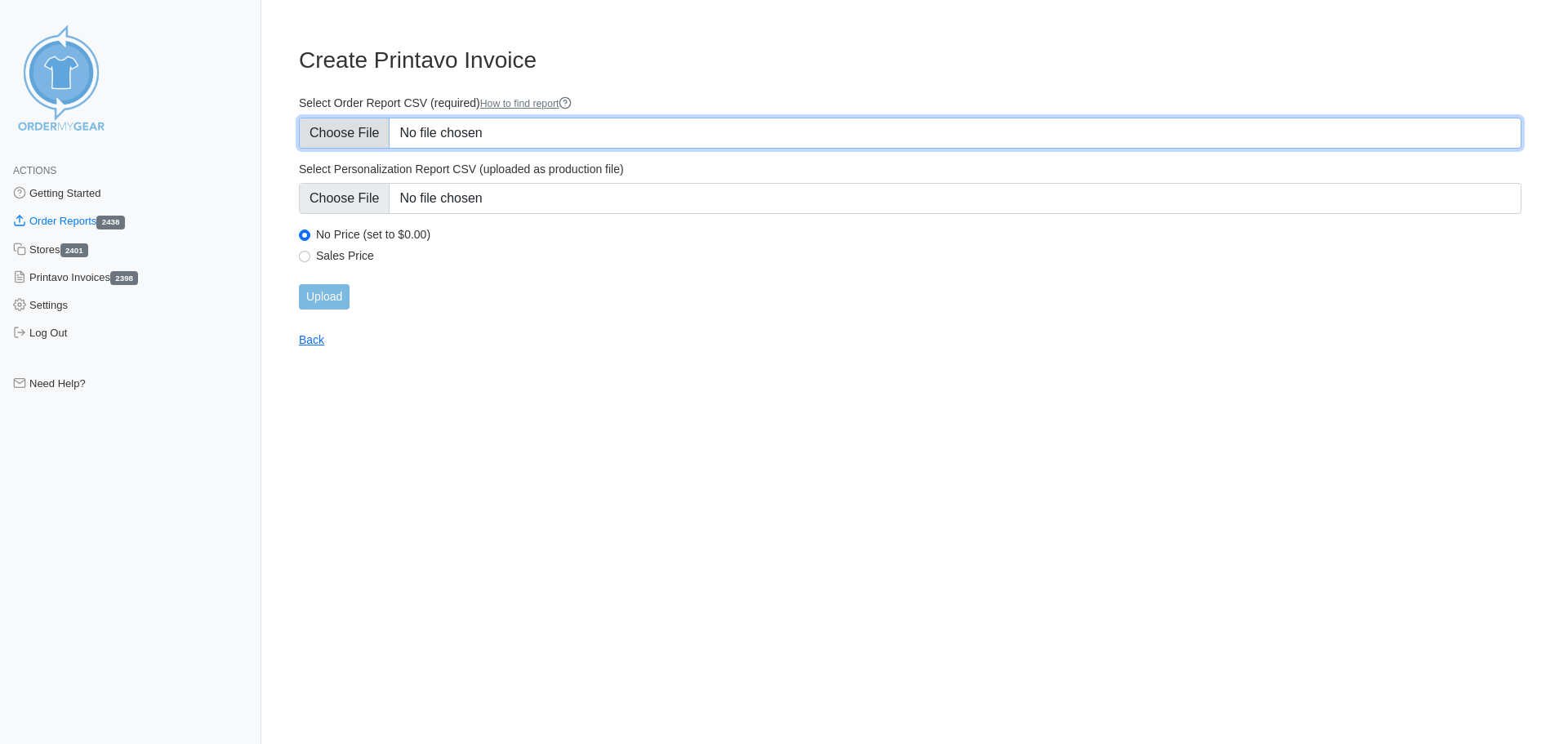
click at [327, 131] on input "Select Order Report CSV (required) How to find report" at bounding box center [911, 133] width 1223 height 31
type input "C:\fakepath\GFTJ4_order_report.csv"
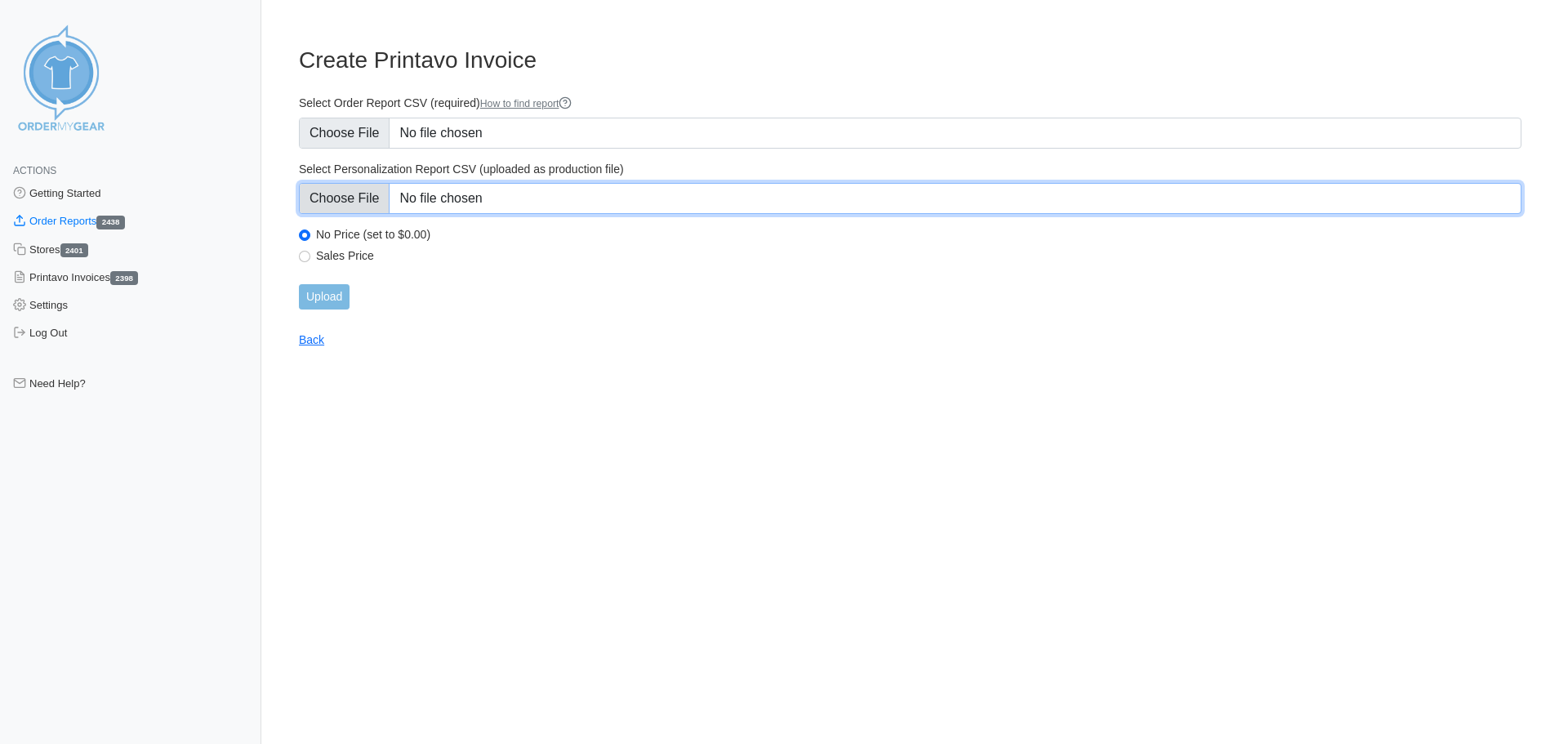
click at [341, 204] on input "Select Personalization Report CSV (uploaded as production file)" at bounding box center [911, 199] width 1223 height 31
type input "C:\fakepath\GFTJ4_personalization_report.csv"
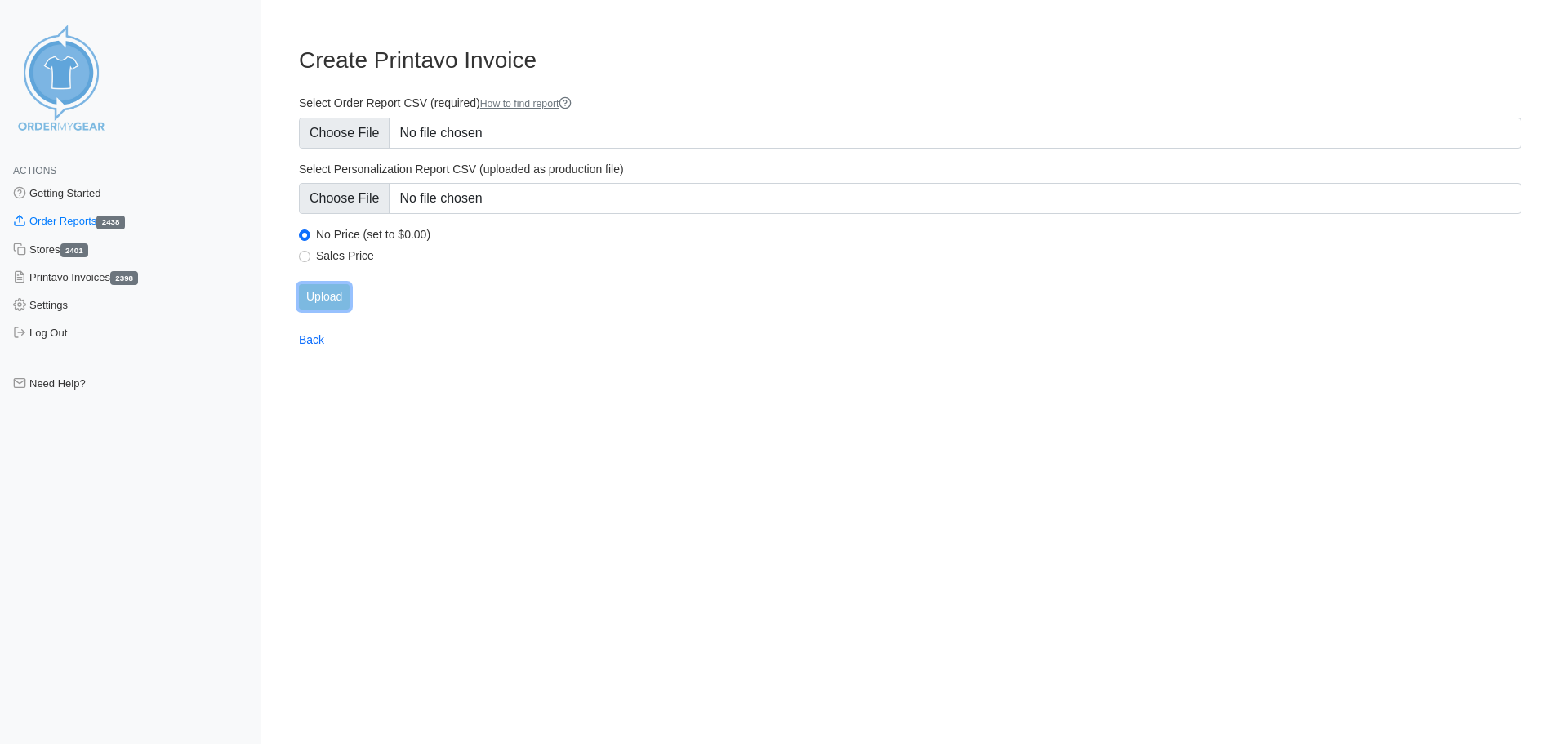
click at [326, 301] on input "Upload" at bounding box center [325, 297] width 51 height 25
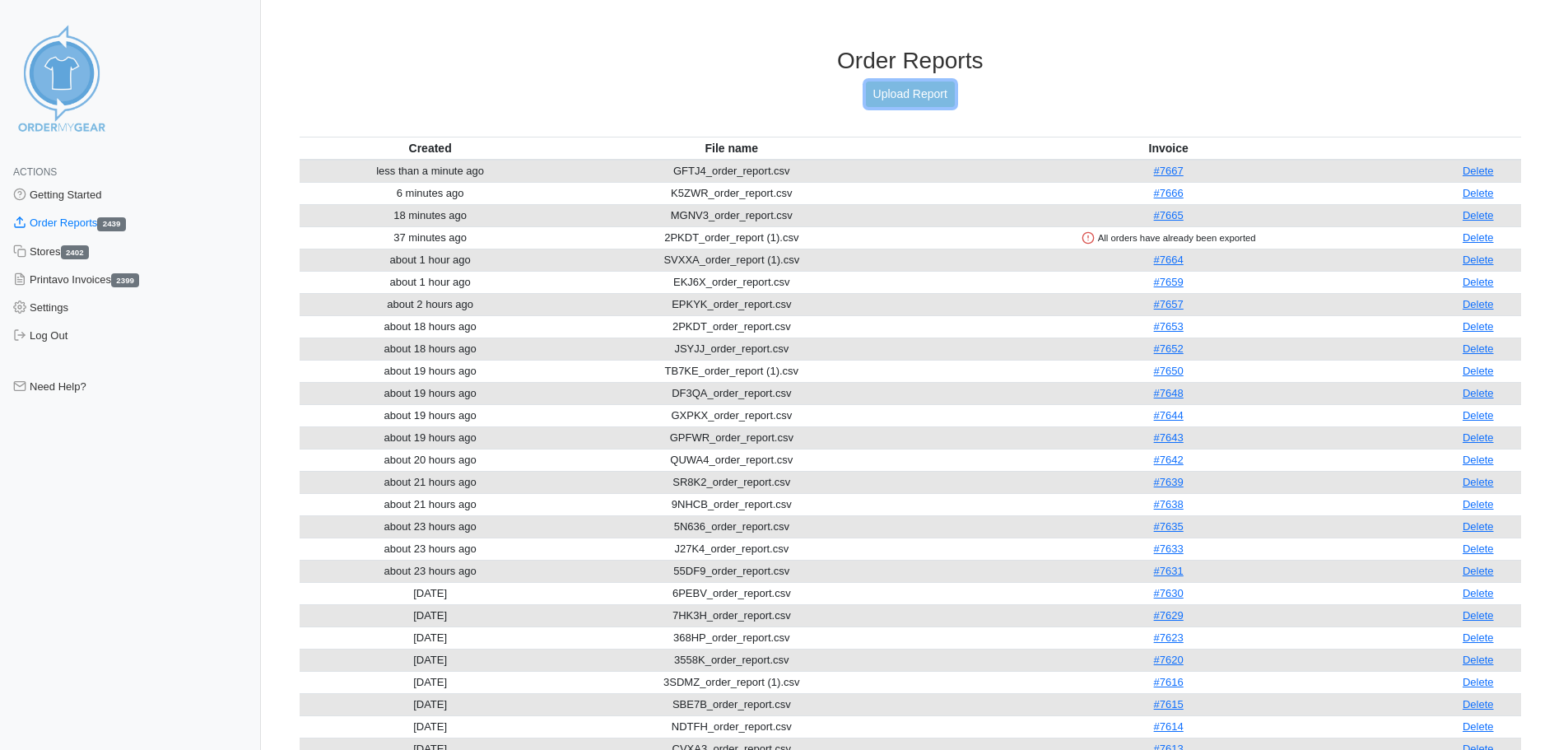
click at [897, 94] on link "Upload Report" at bounding box center [910, 94] width 89 height 26
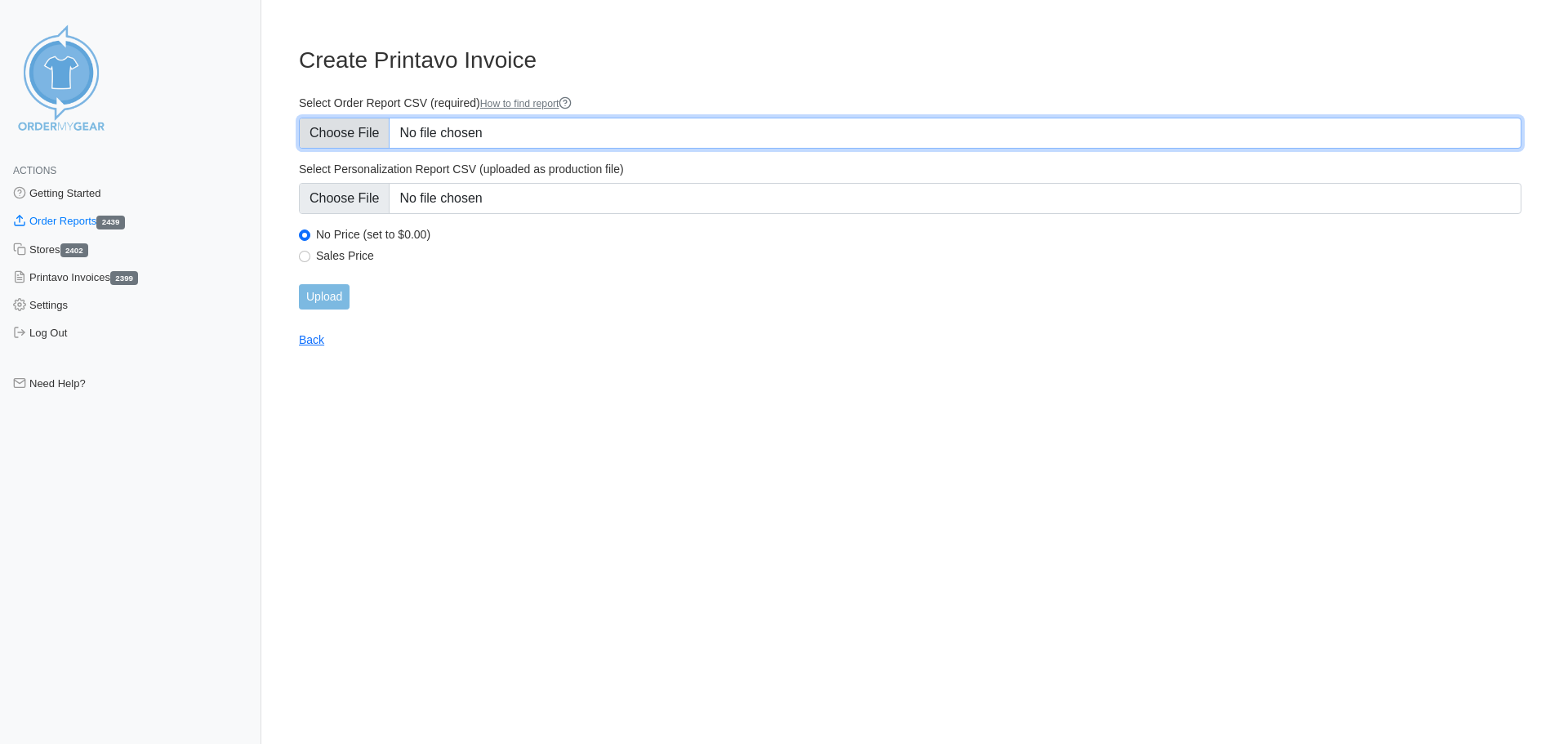
click at [339, 136] on input "Select Order Report CSV (required) How to find report" at bounding box center [911, 133] width 1223 height 31
type input "C:\fakepath\GYMEX_order_report.csv"
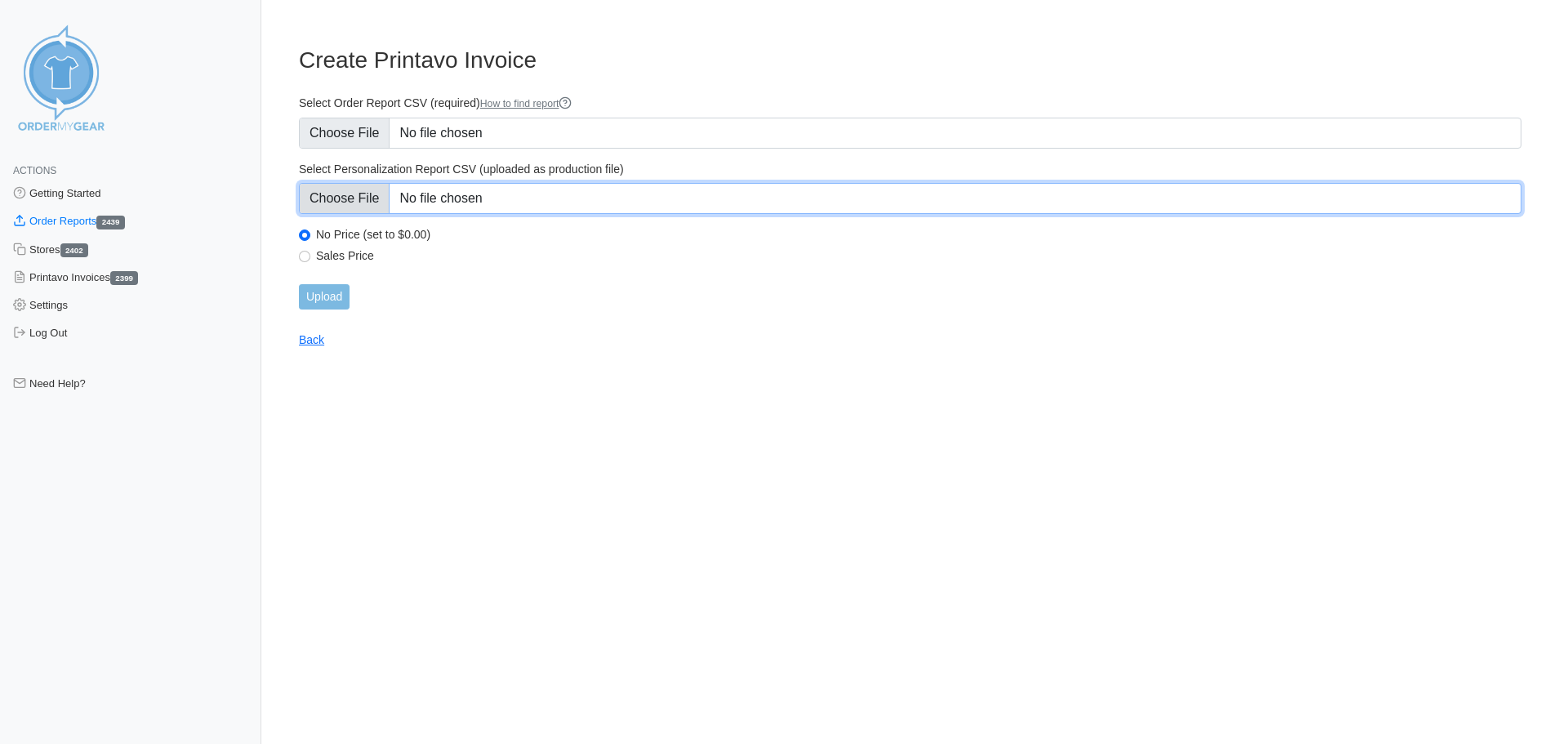
click at [321, 206] on input "Select Personalization Report CSV (uploaded as production file)" at bounding box center [911, 199] width 1223 height 31
type input "C:\fakepath\GYMEX_personalization_report.csv"
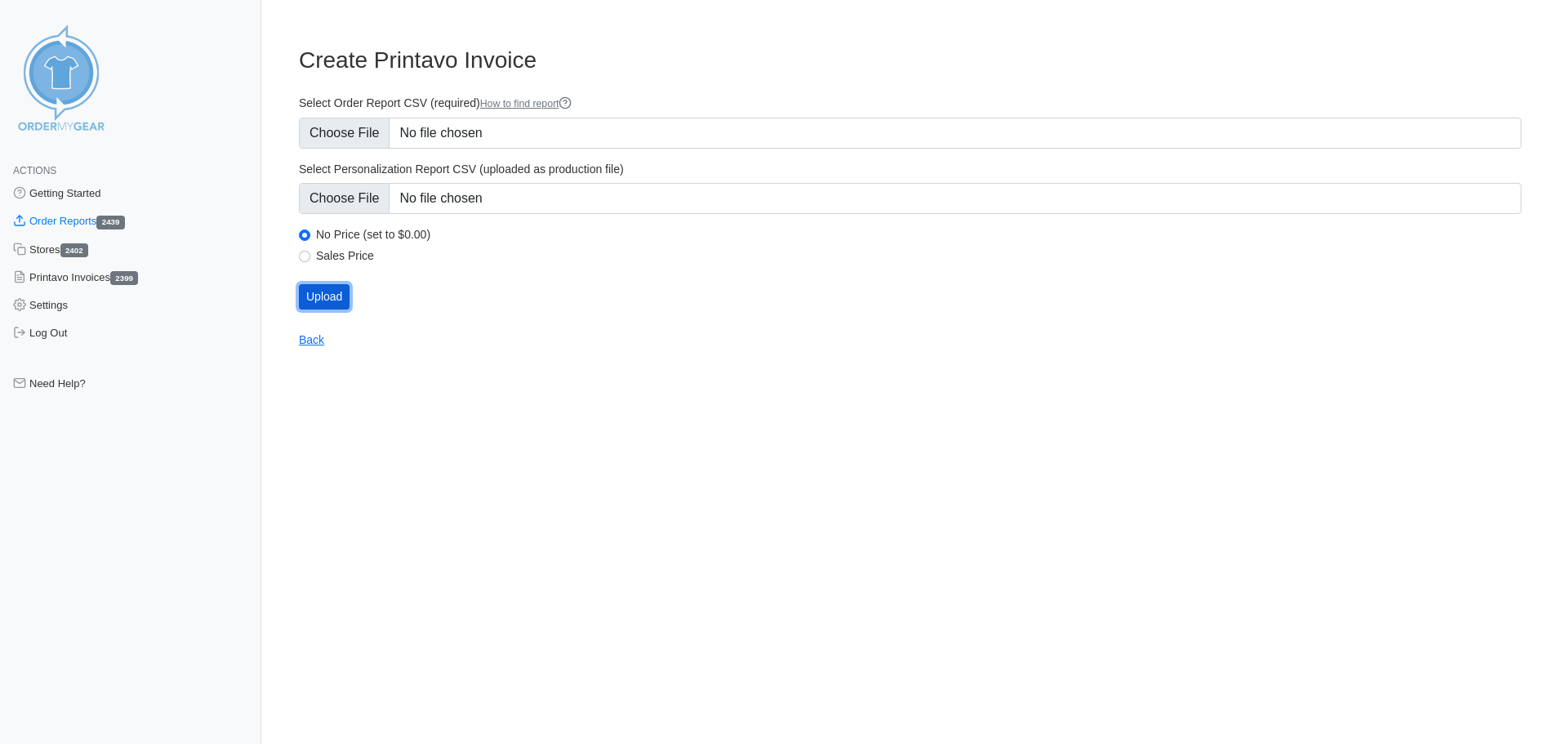
click at [339, 295] on input "Upload" at bounding box center [325, 297] width 51 height 25
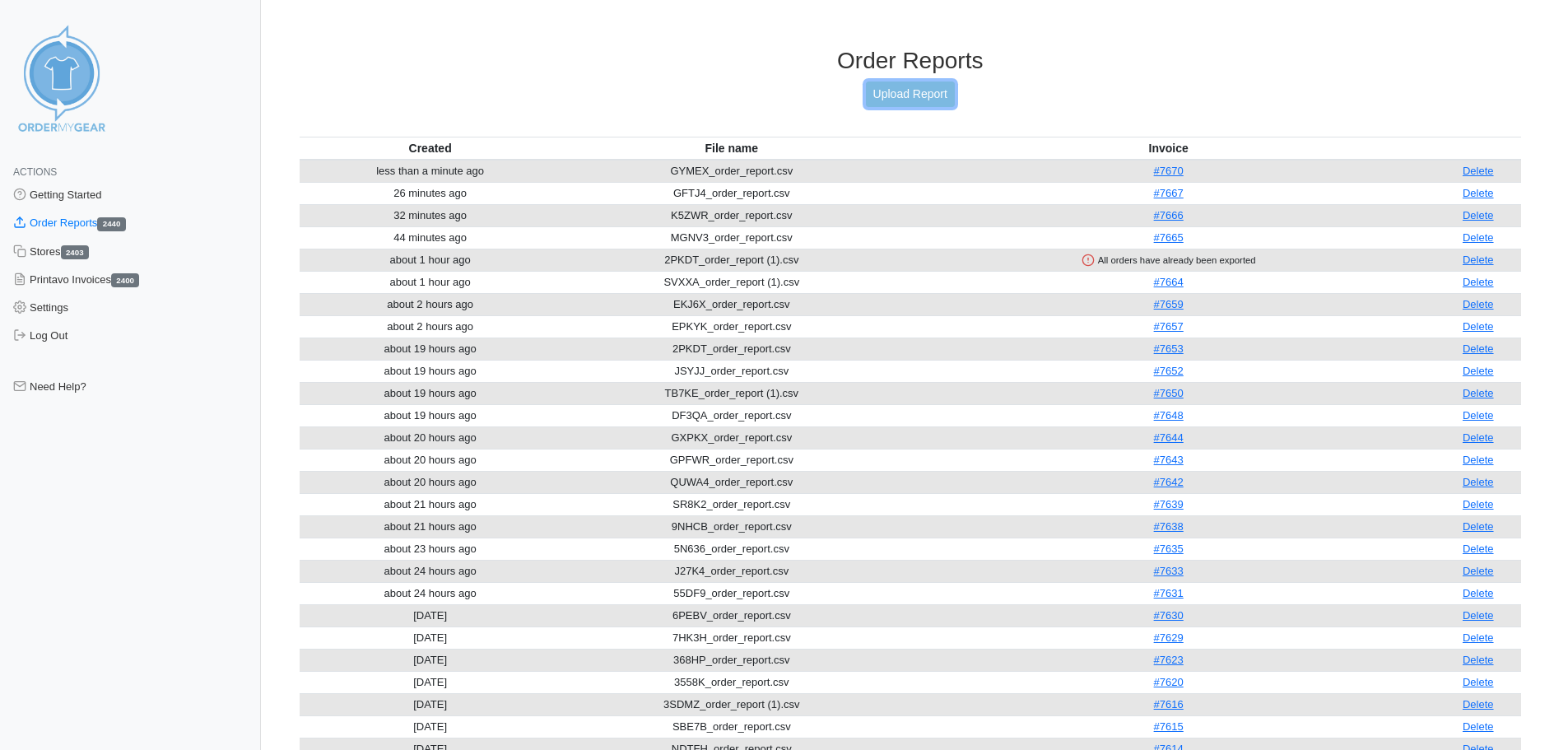
click at [909, 92] on link "Upload Report" at bounding box center [910, 94] width 89 height 26
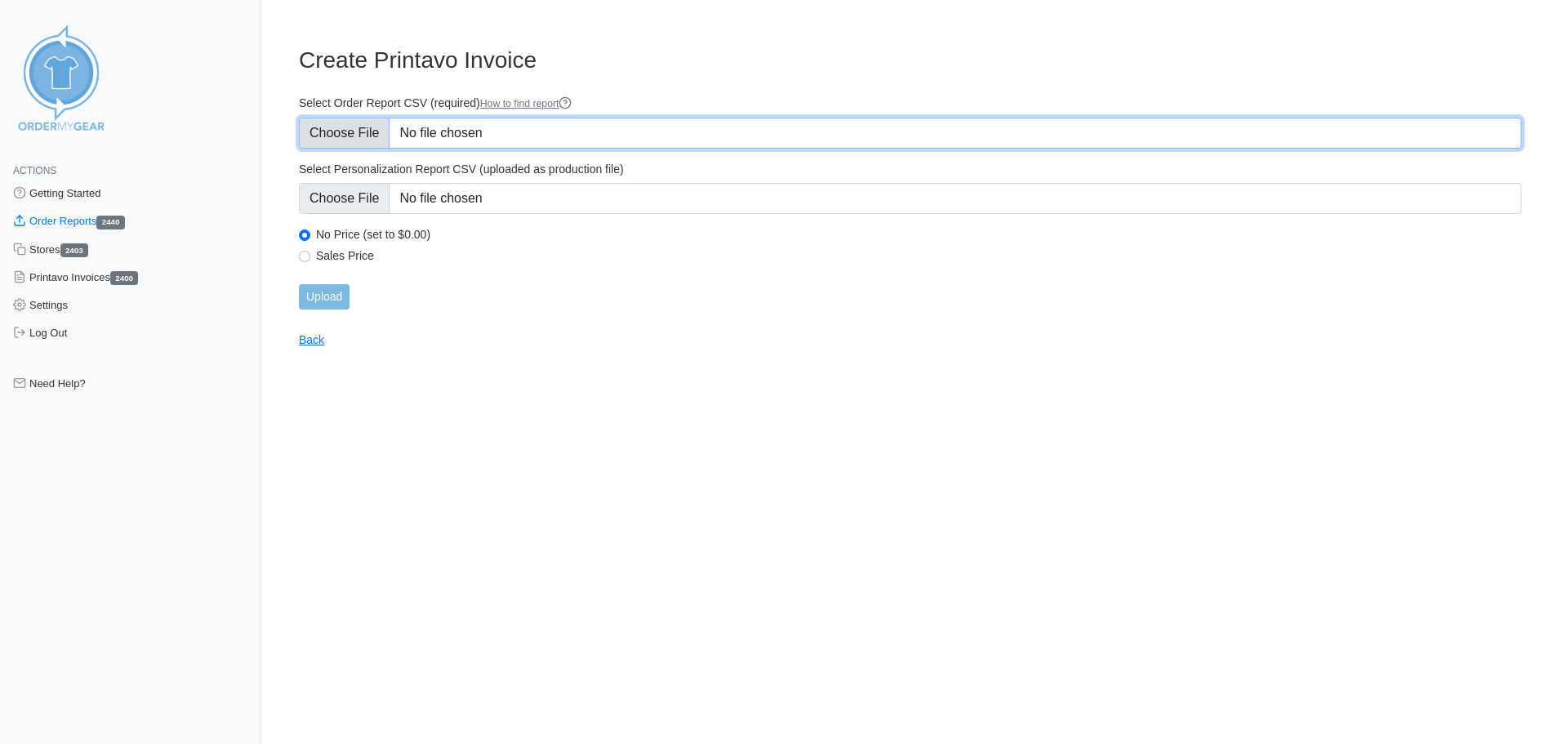
click at [376, 135] on input "Select Order Report CSV (required) How to find report" at bounding box center [911, 133] width 1223 height 31
type input "C:\fakepath\6D4JF_order_report.csv"
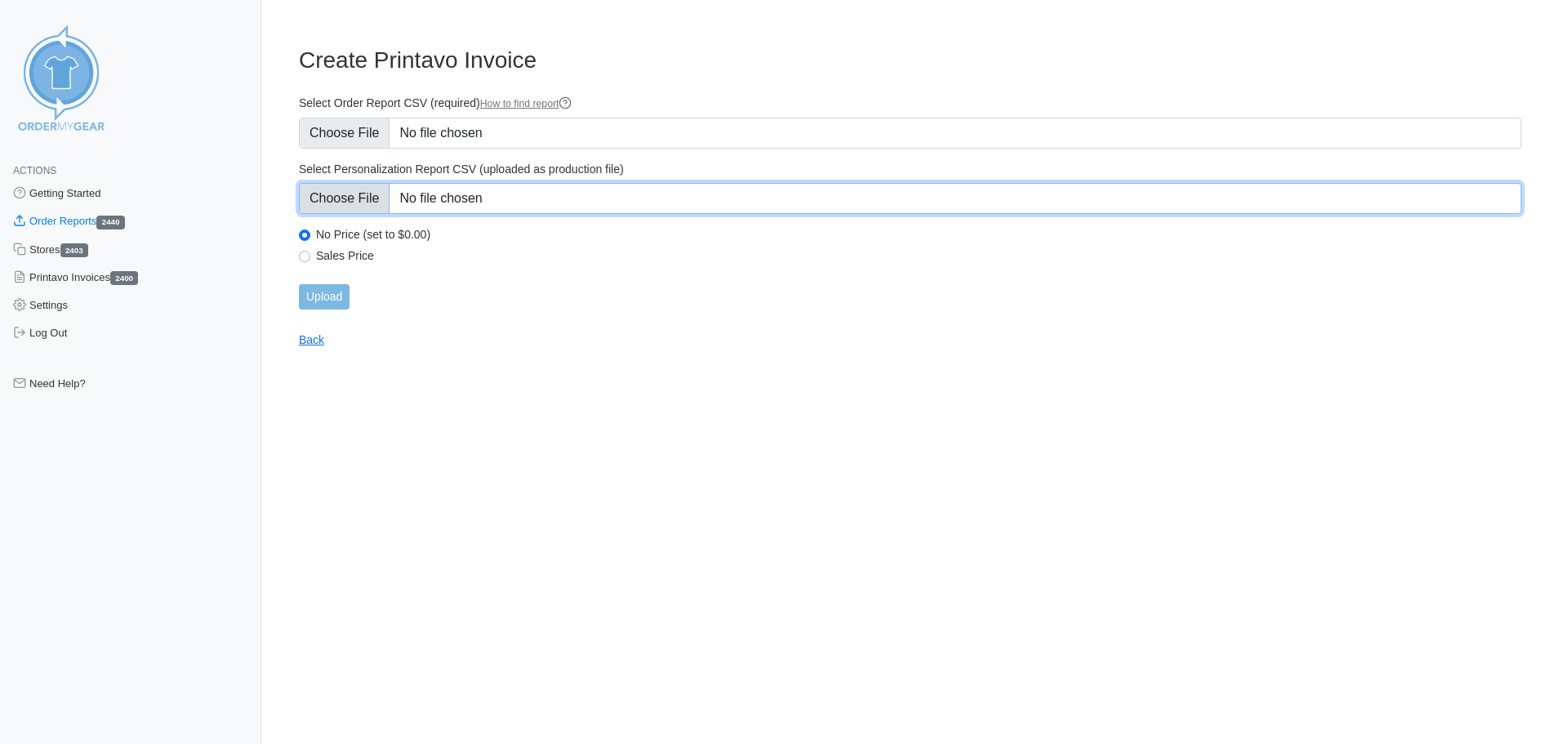
click at [355, 198] on input "Select Personalization Report CSV (uploaded as production file)" at bounding box center [911, 199] width 1223 height 31
type input "C:\fakepath\6D4JF_personalization_report.csv"
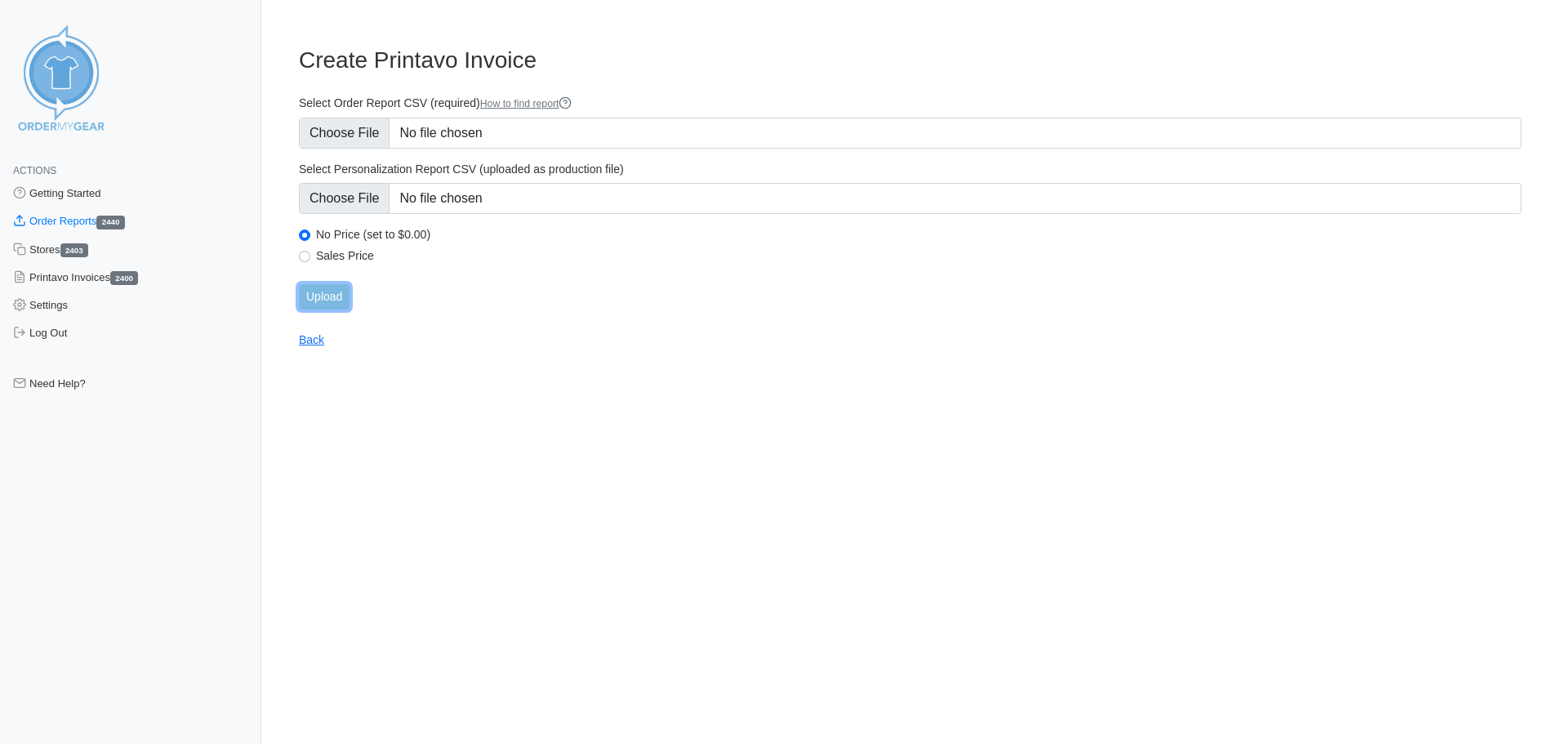
click at [346, 302] on input "Upload" at bounding box center [325, 297] width 51 height 25
